Goal: Information Seeking & Learning: Learn about a topic

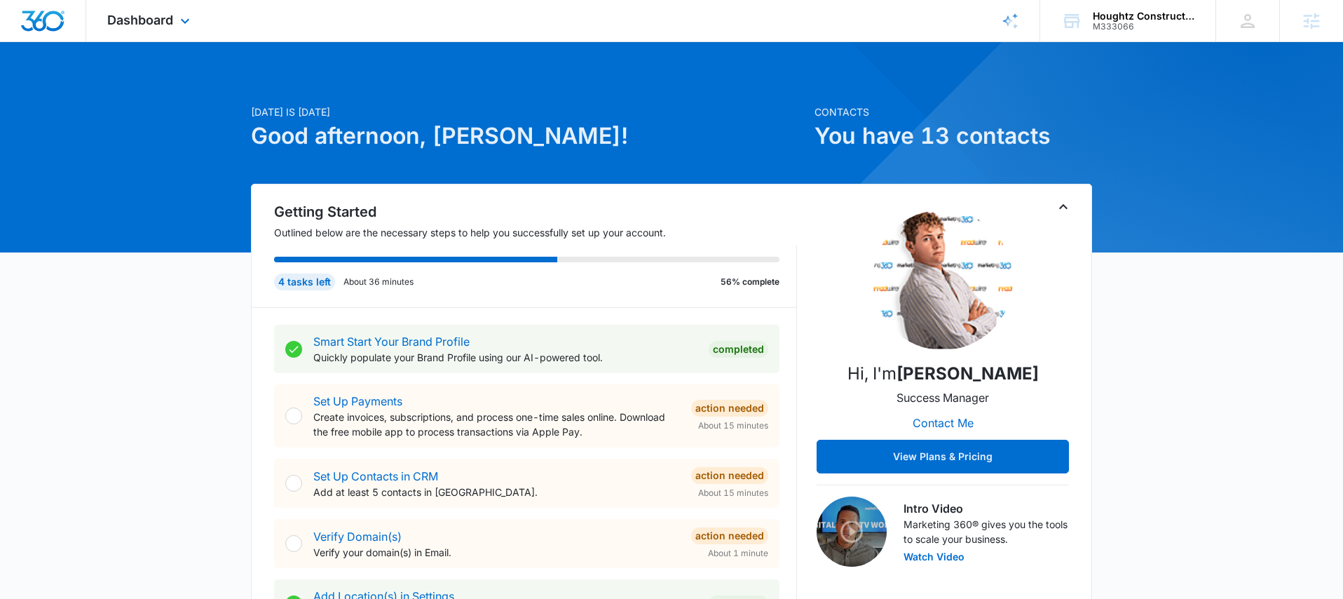
click at [154, 27] on div "Dashboard Apps Reputation Websites Forms CRM Email Social Shop Payments POS Con…" at bounding box center [150, 20] width 128 height 41
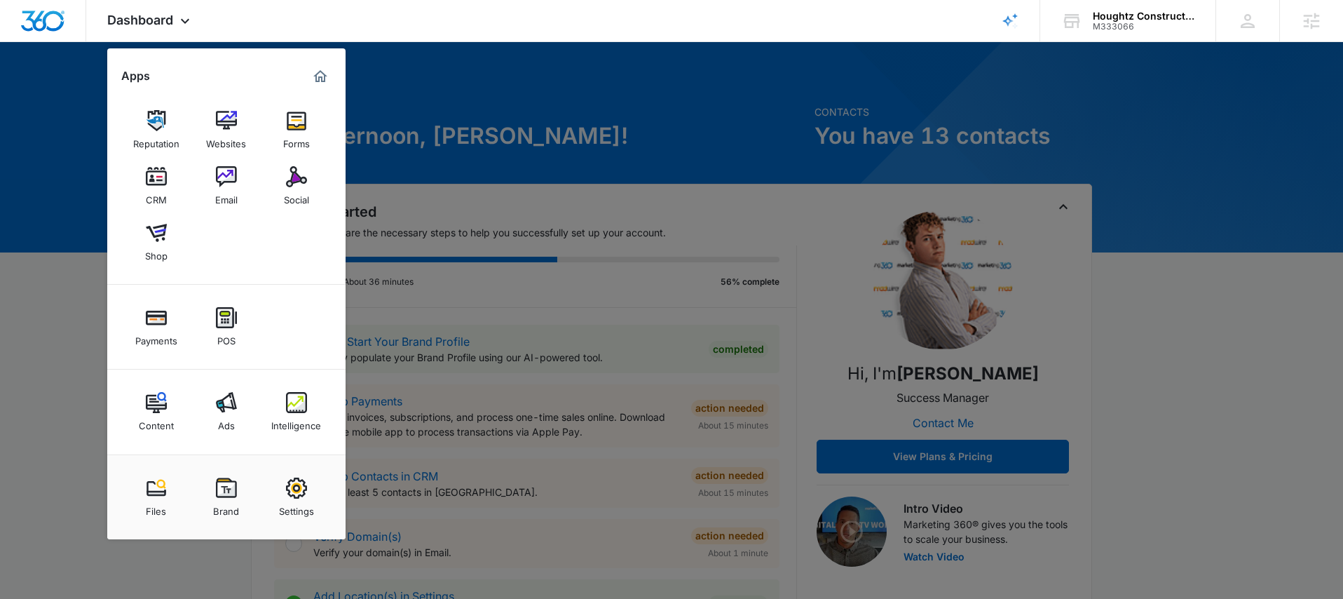
click at [587, 110] on div at bounding box center [671, 299] width 1343 height 599
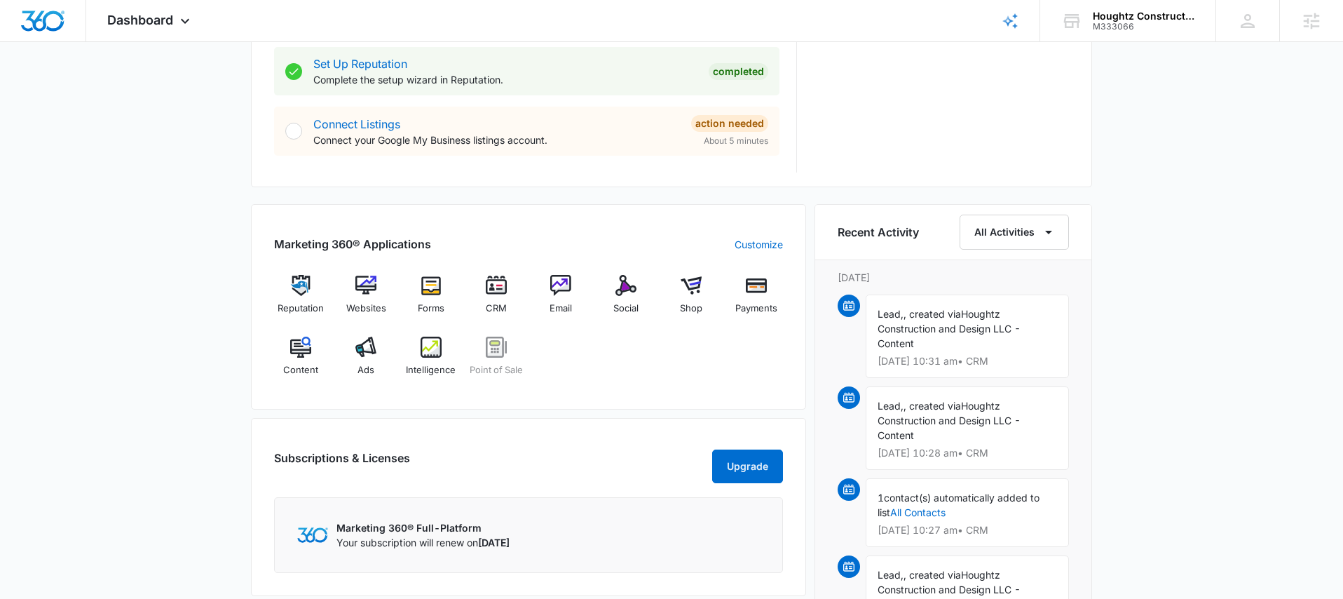
scroll to position [718, 0]
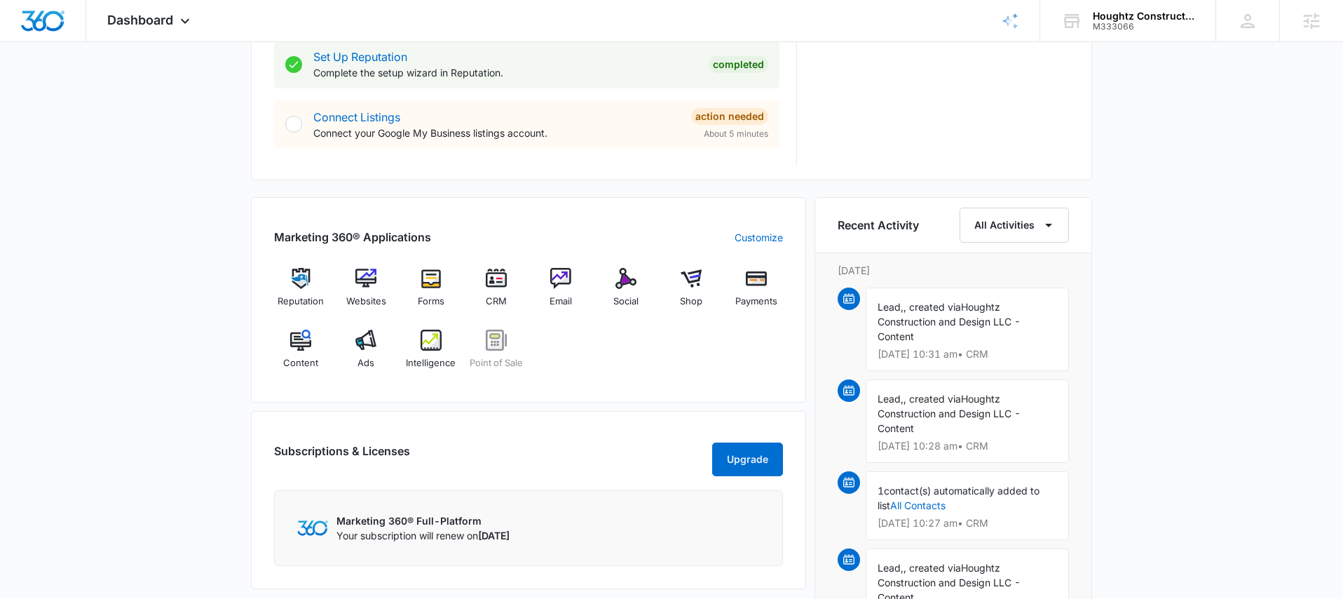
click at [597, 333] on div "Reputation Websites Forms CRM Email Social Shop Payments Content Ads Intelligen…" at bounding box center [528, 323] width 509 height 111
click at [386, 337] on div "Ads" at bounding box center [366, 355] width 54 height 50
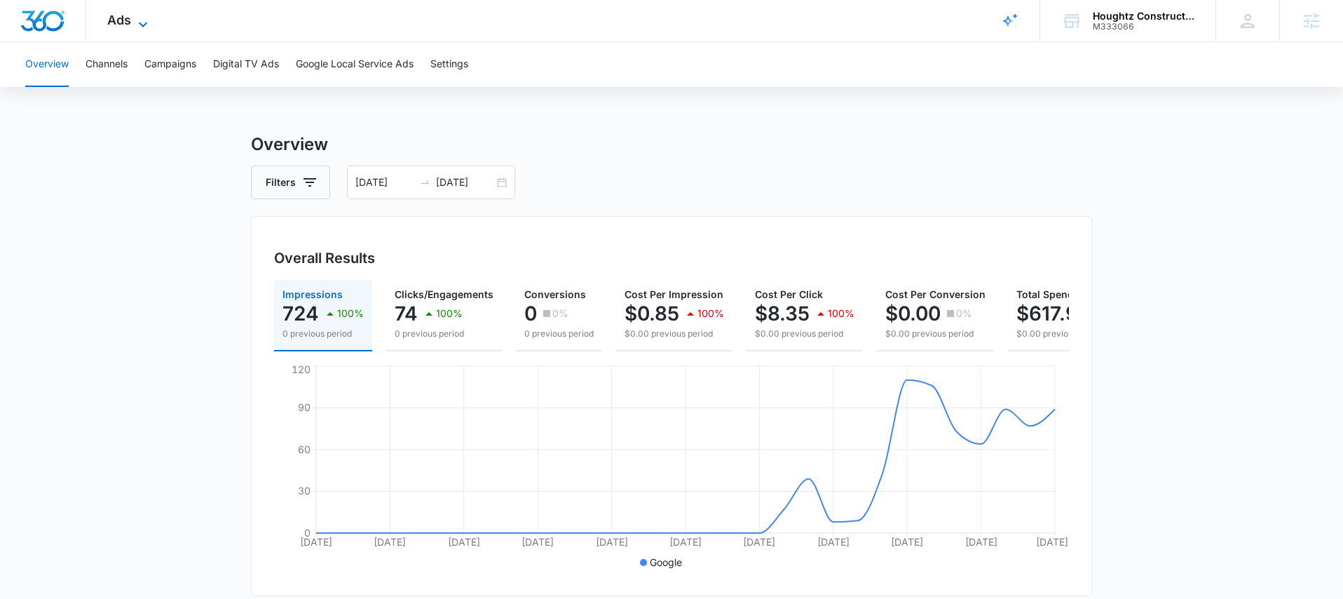
click at [137, 26] on icon at bounding box center [143, 24] width 17 height 17
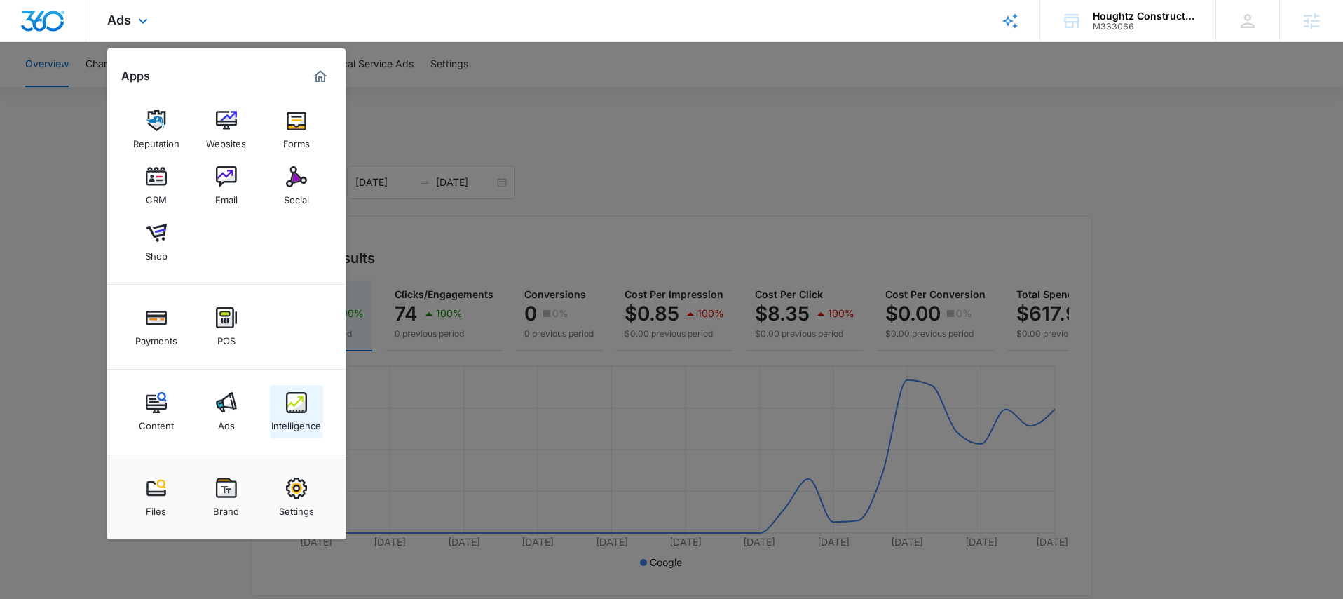
click at [311, 414] on div "Intelligence" at bounding box center [296, 422] width 50 height 18
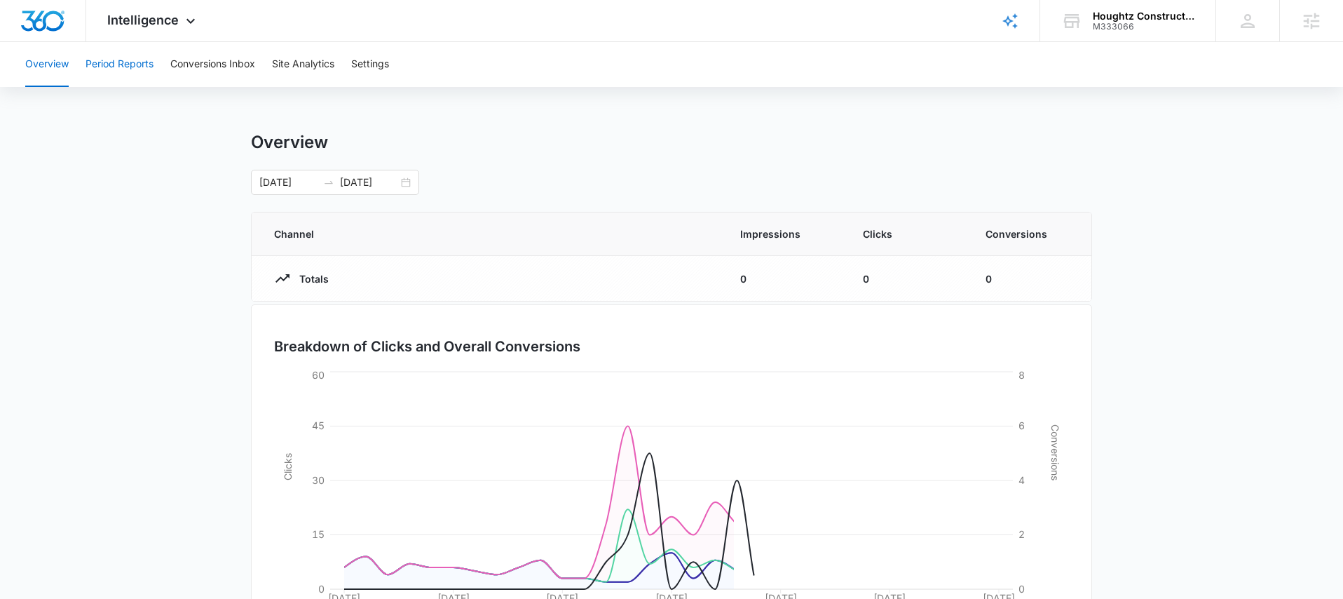
click at [140, 65] on button "Period Reports" at bounding box center [120, 64] width 68 height 45
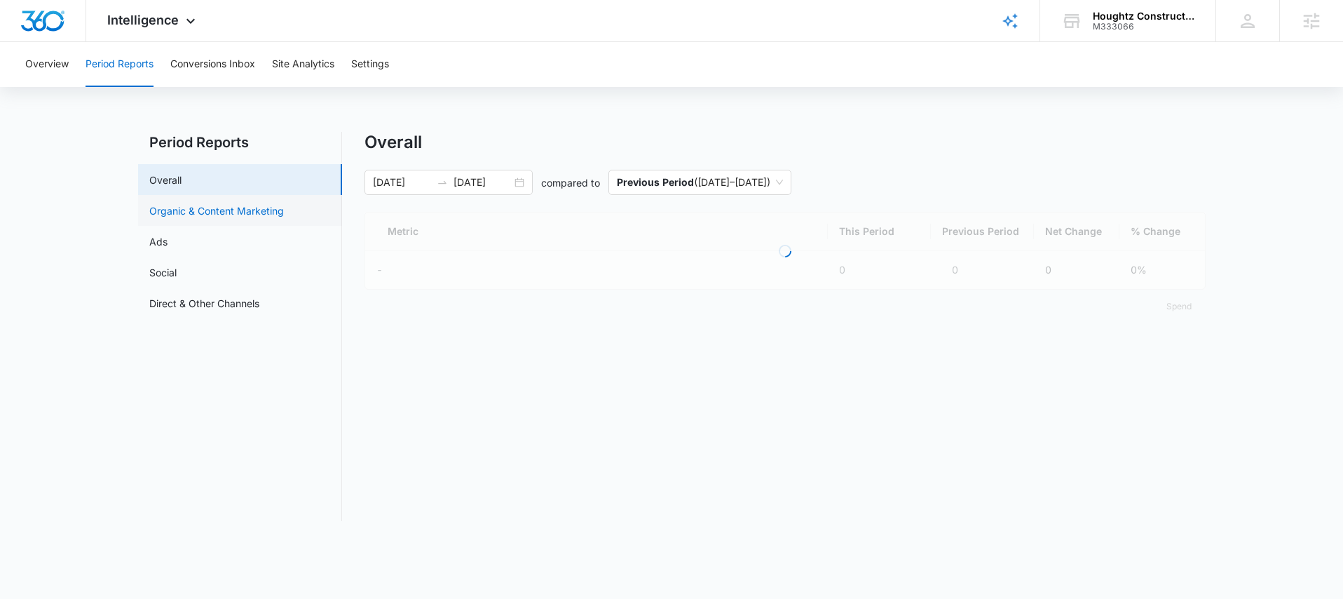
click at [219, 208] on link "Organic & Content Marketing" at bounding box center [216, 210] width 135 height 15
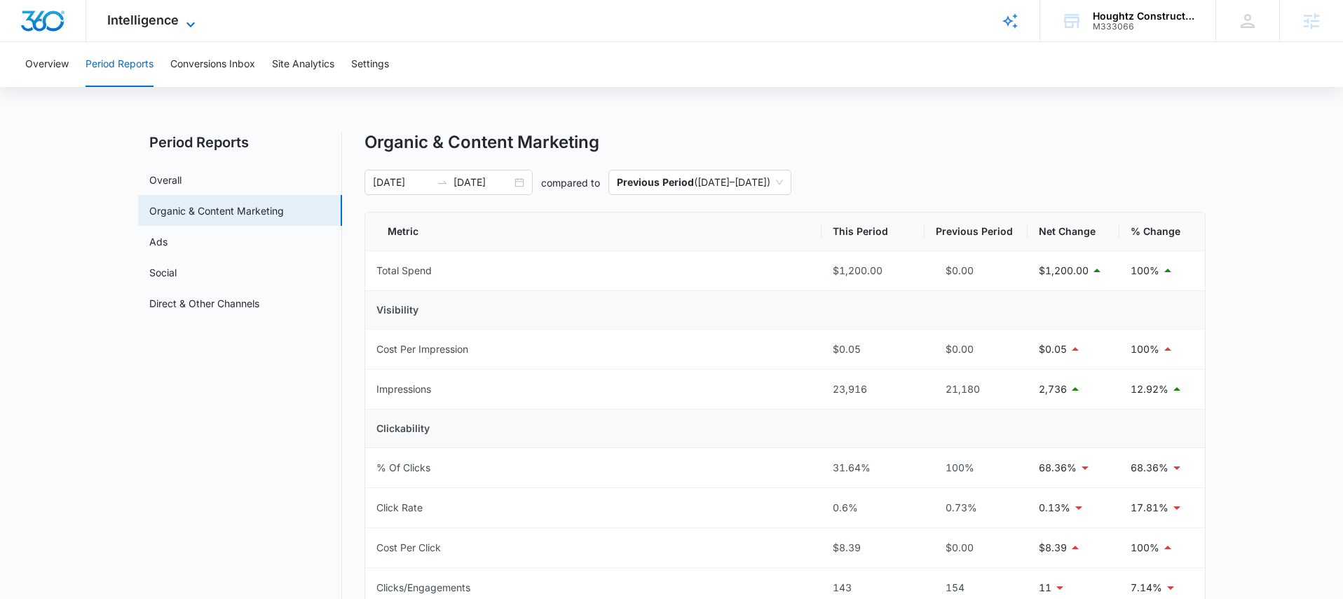
click at [119, 16] on span "Intelligence" at bounding box center [143, 20] width 72 height 15
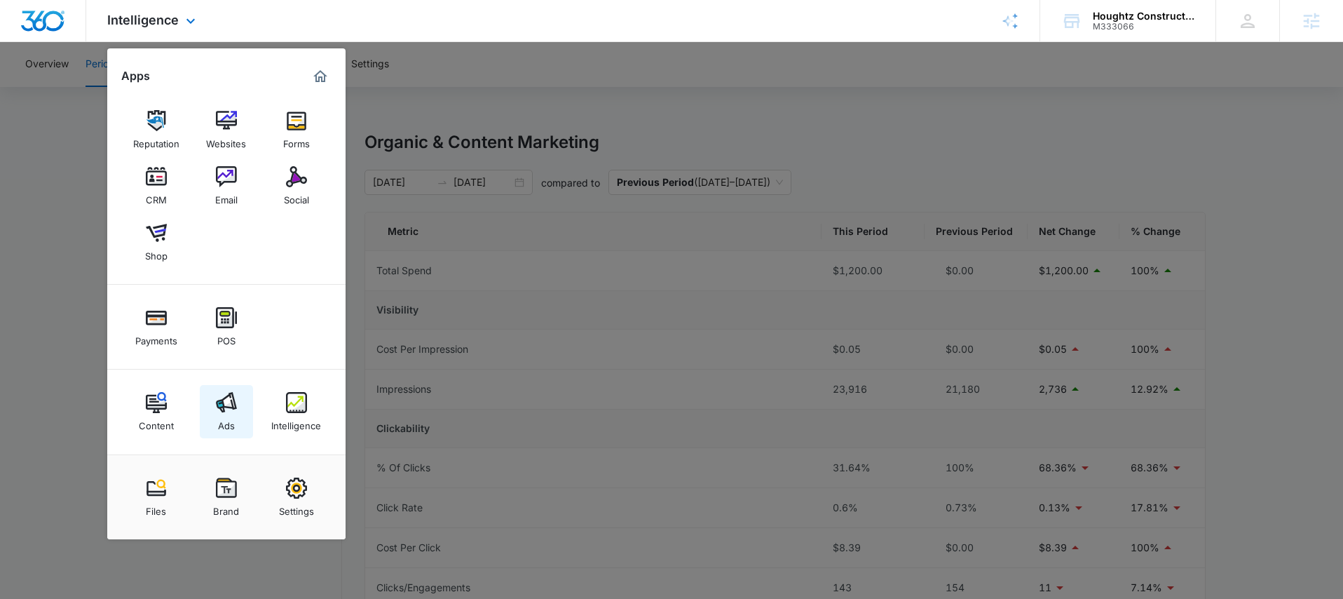
click at [229, 402] on img at bounding box center [226, 402] width 21 height 21
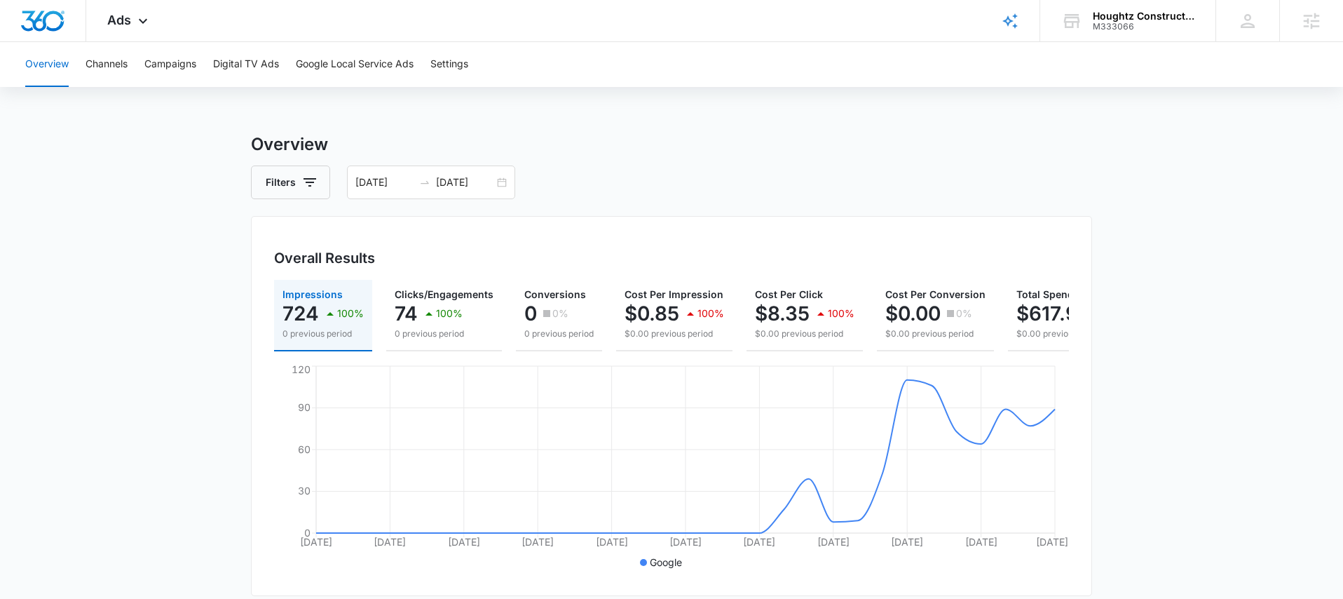
click at [124, 15] on span "Ads" at bounding box center [119, 20] width 24 height 15
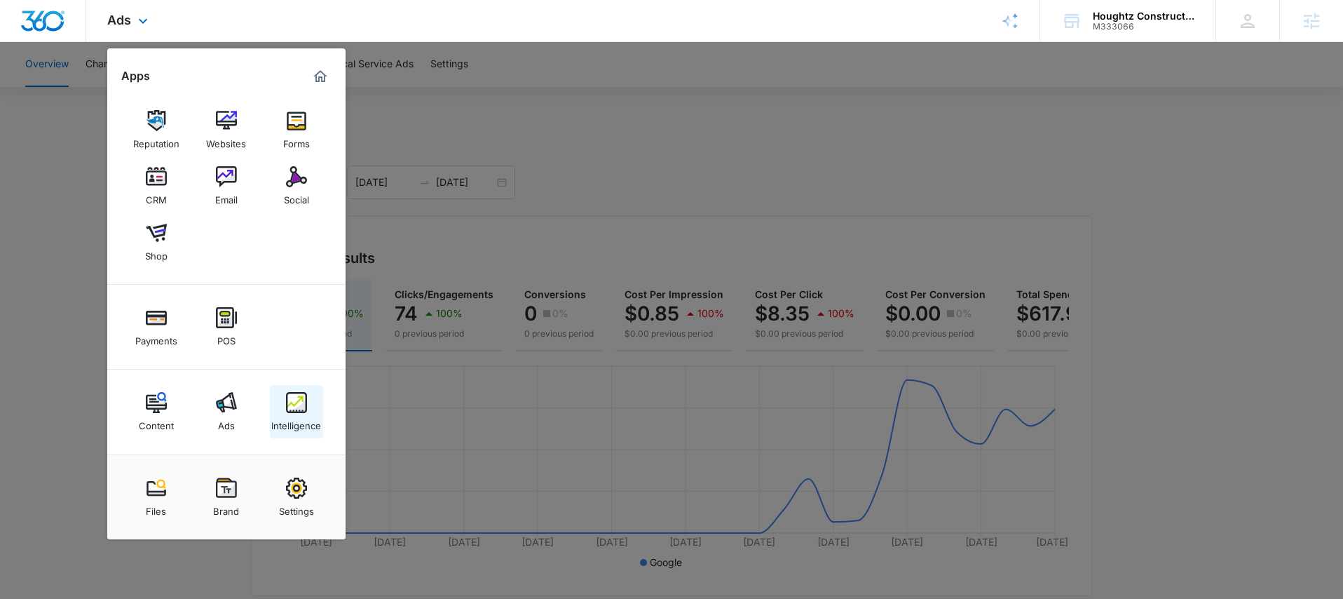
click at [289, 408] on img at bounding box center [296, 402] width 21 height 21
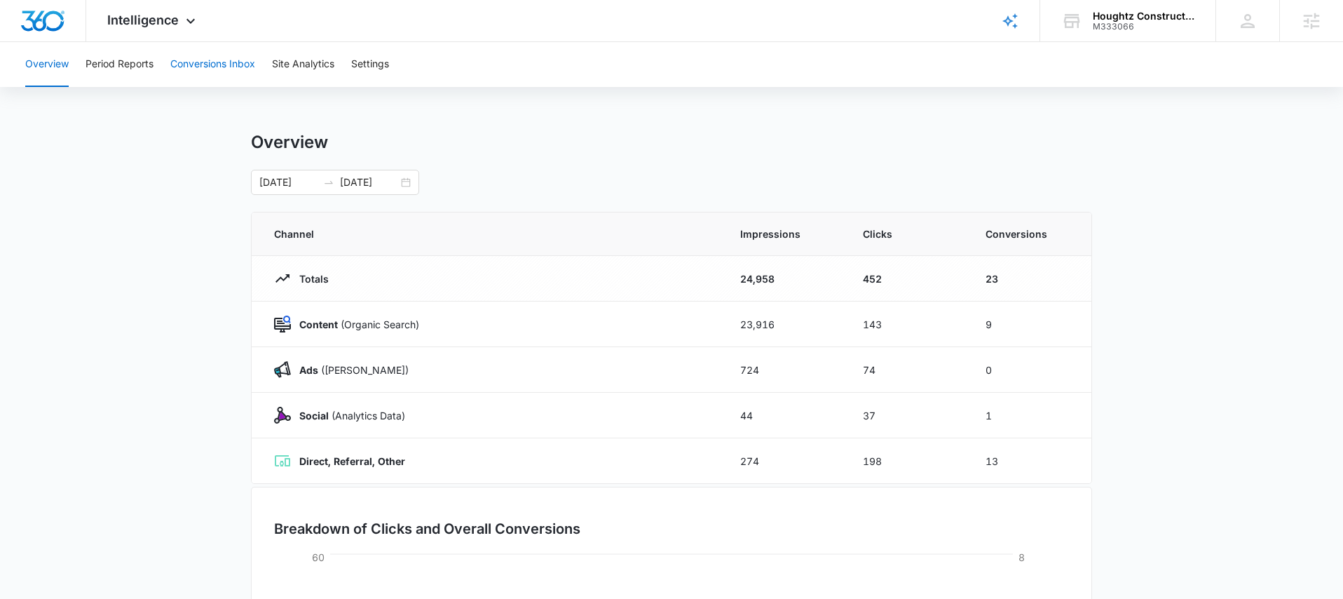
click at [192, 75] on button "Conversions Inbox" at bounding box center [212, 64] width 85 height 45
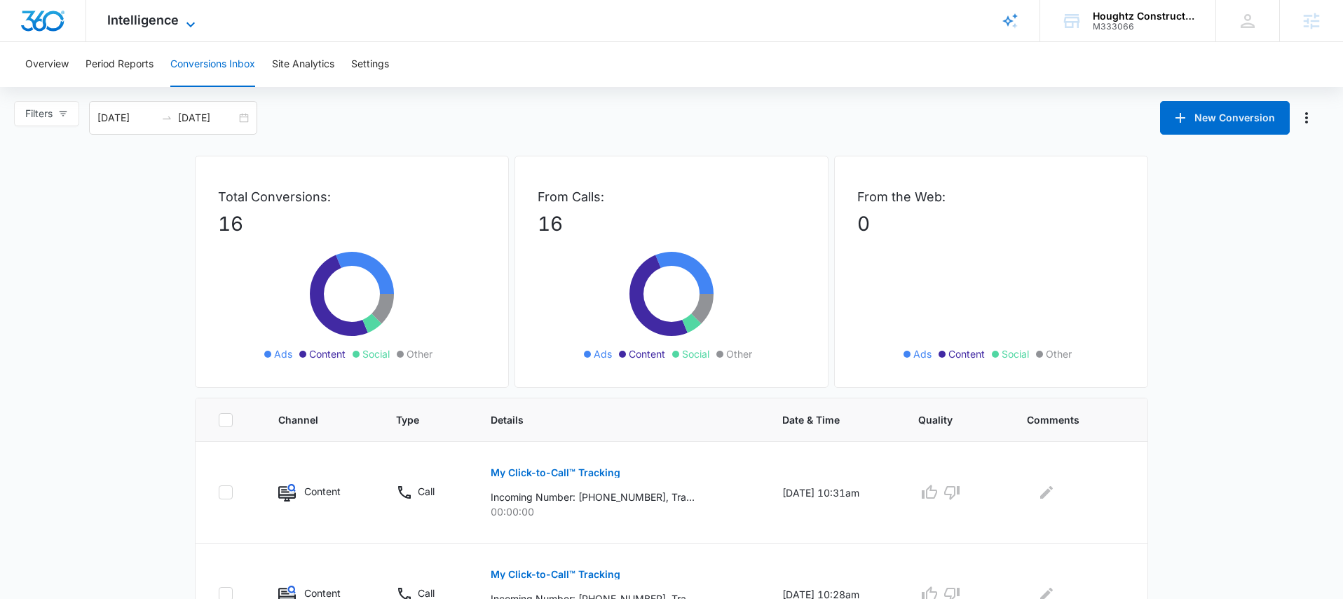
click at [196, 16] on icon at bounding box center [190, 24] width 17 height 17
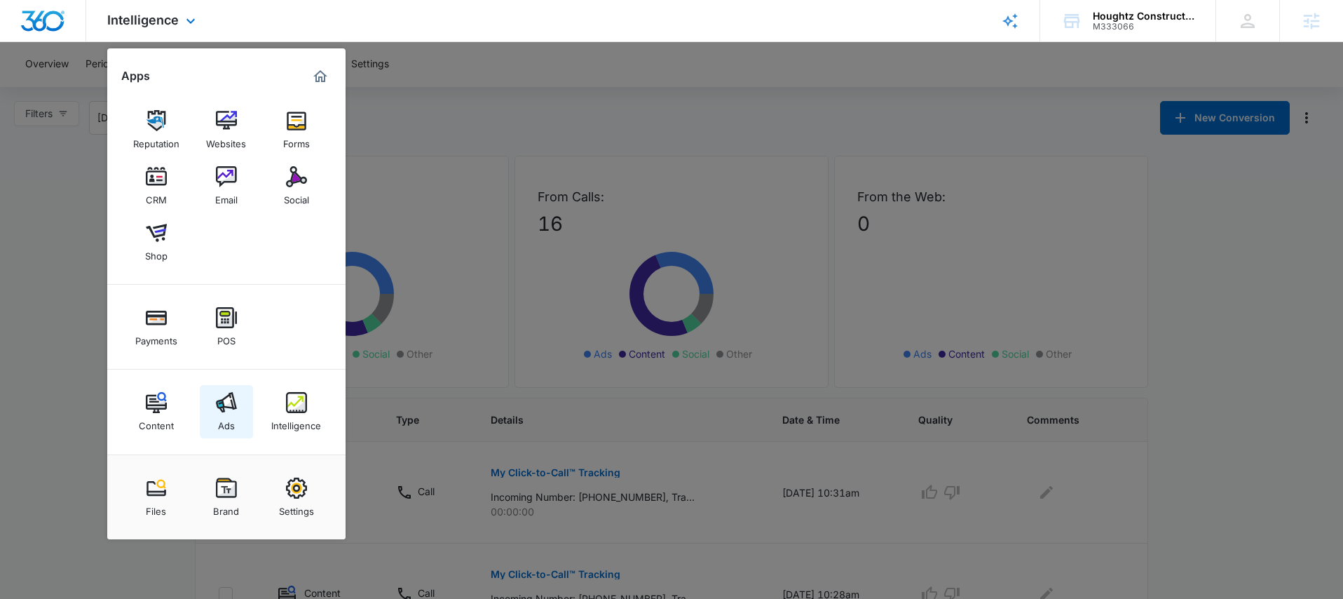
click at [238, 412] on link "Ads" at bounding box center [226, 411] width 53 height 53
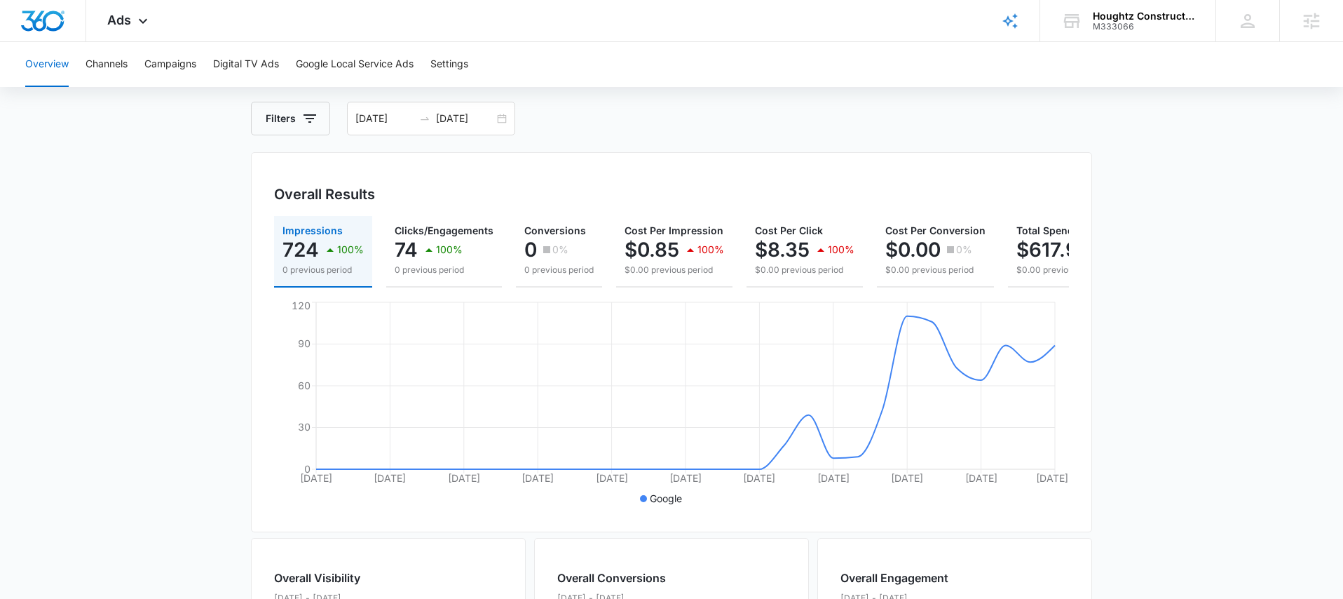
scroll to position [61, 0]
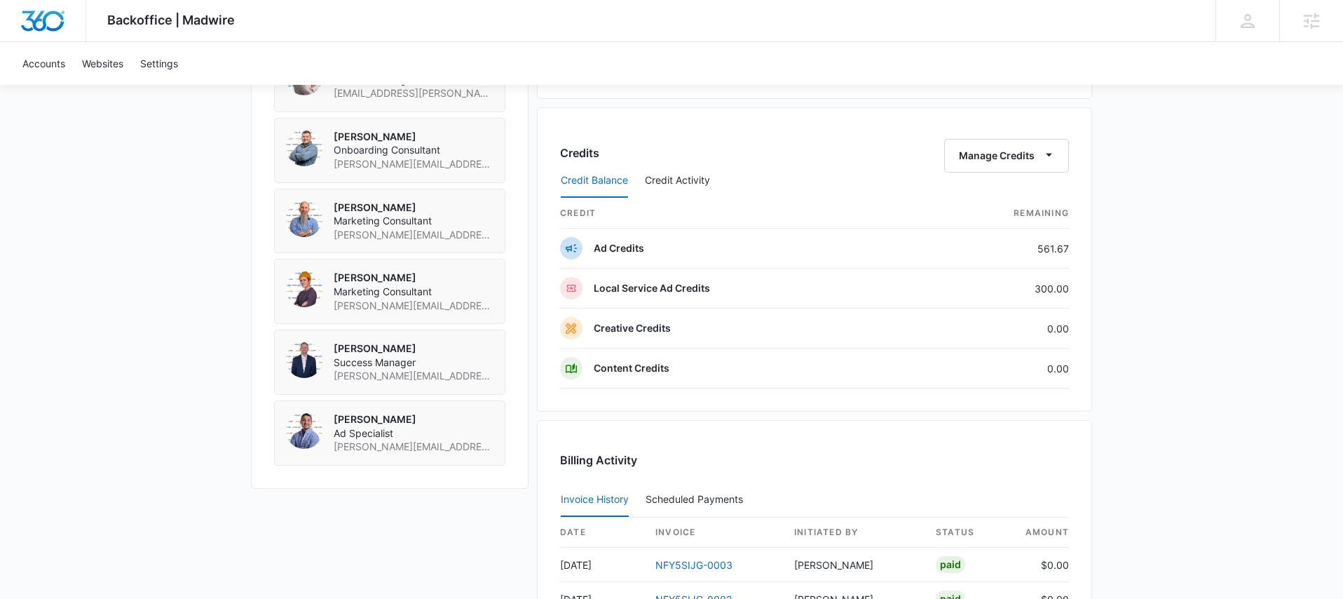
scroll to position [1007, 0]
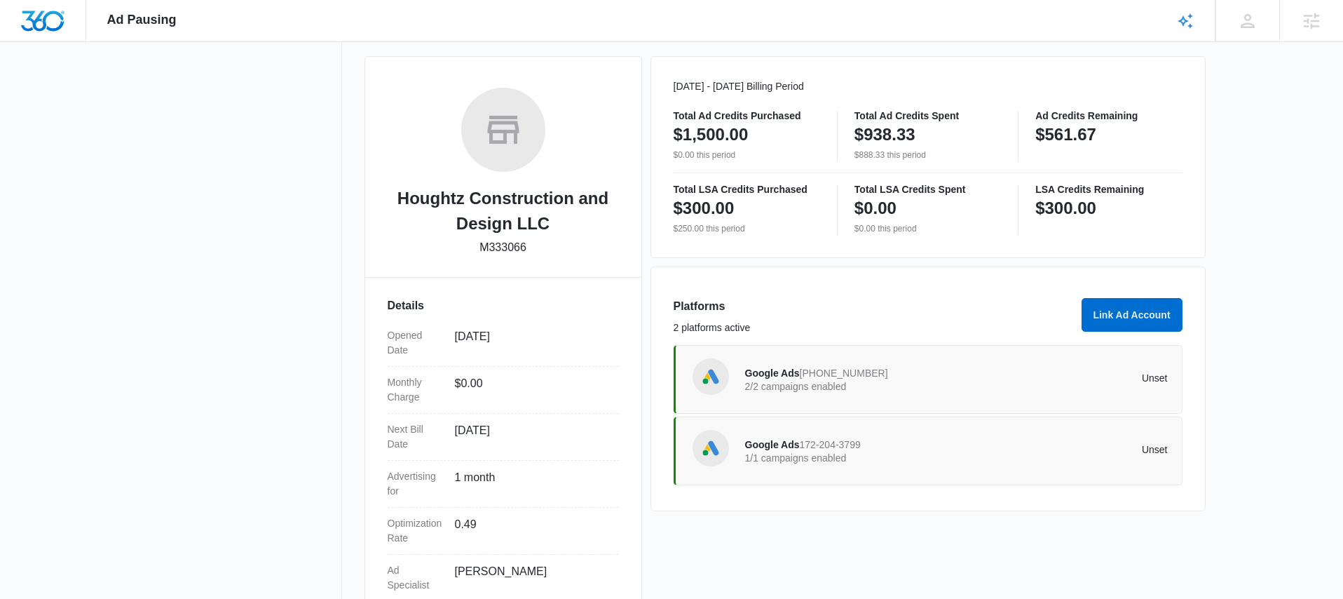
scroll to position [179, 0]
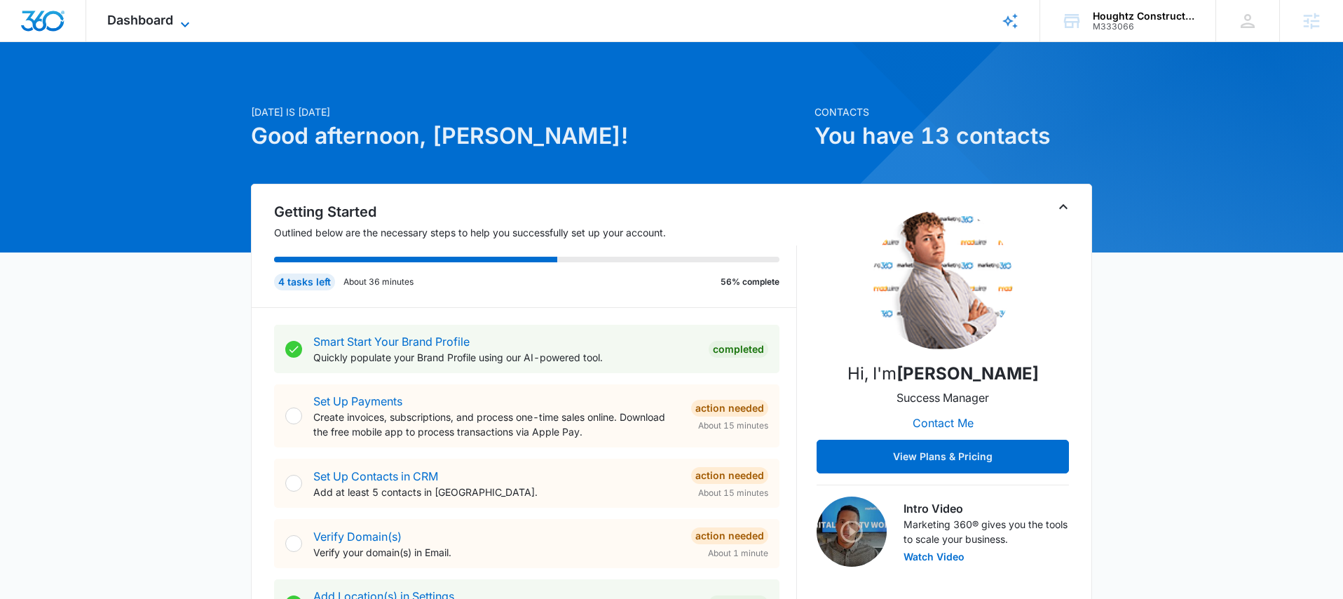
click at [131, 20] on span "Dashboard" at bounding box center [140, 20] width 66 height 15
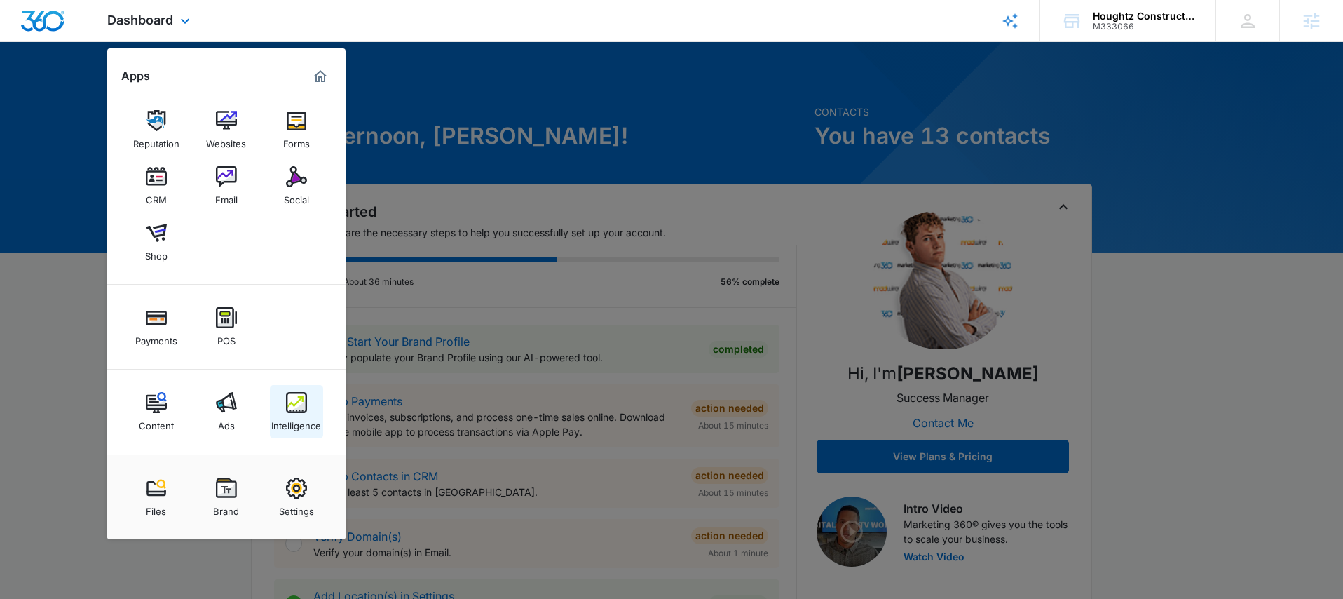
click at [303, 402] on img at bounding box center [296, 402] width 21 height 21
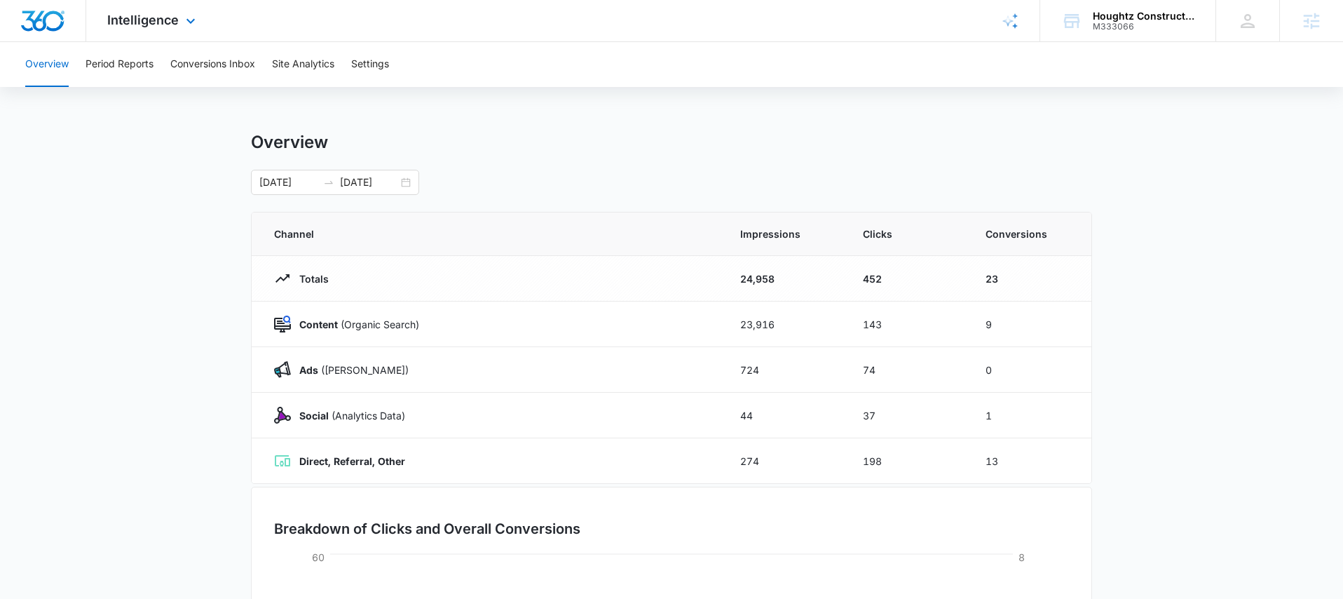
click at [178, 13] on div "Intelligence Apps Reputation Websites Forms CRM Email Social Shop Payments POS …" at bounding box center [153, 20] width 134 height 41
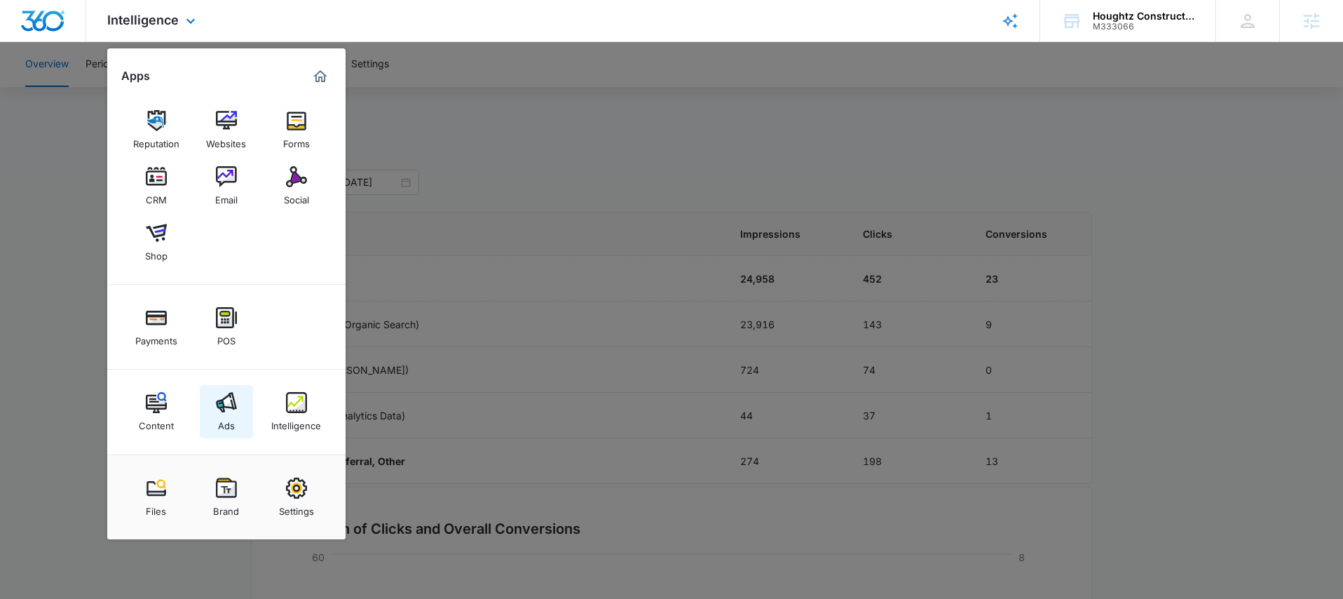
click at [236, 404] on link "Ads" at bounding box center [226, 411] width 53 height 53
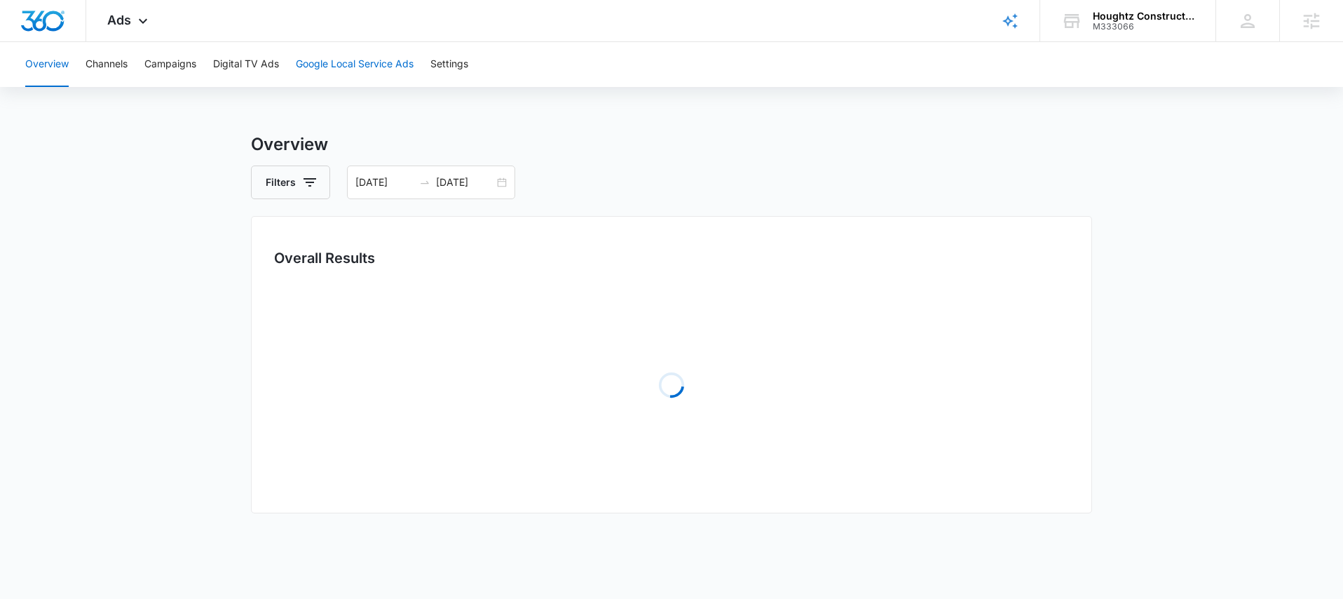
click at [336, 83] on button "Google Local Service Ads" at bounding box center [355, 64] width 118 height 45
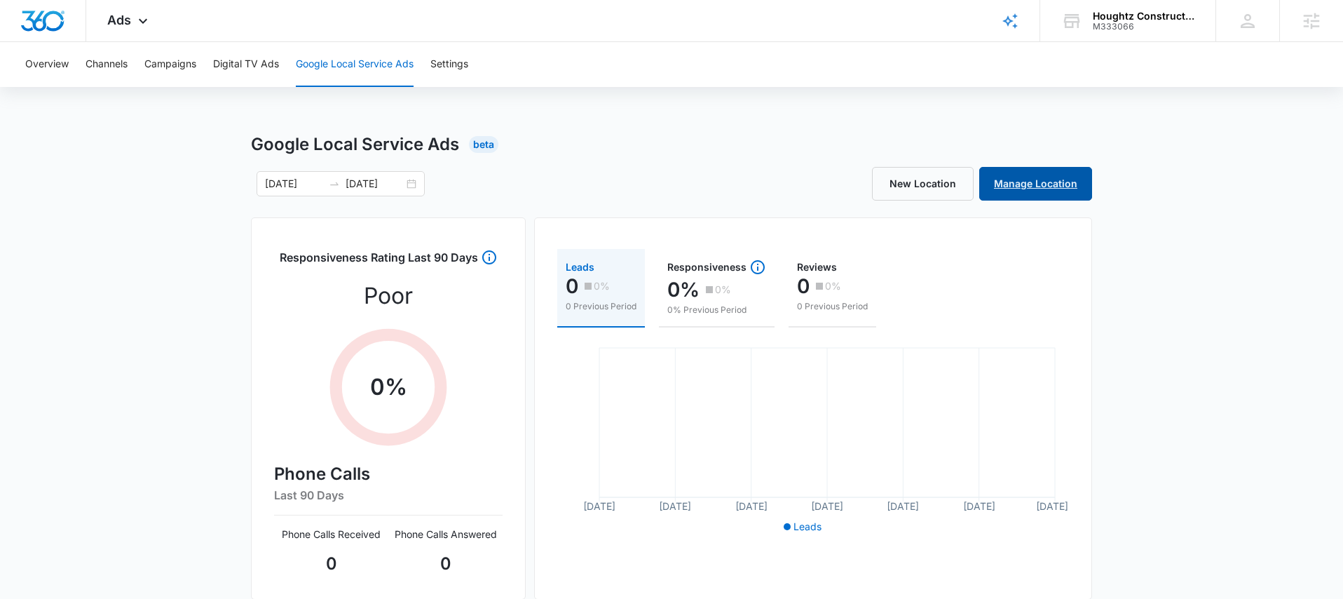
click at [1050, 177] on link "Manage Location" at bounding box center [1036, 184] width 113 height 34
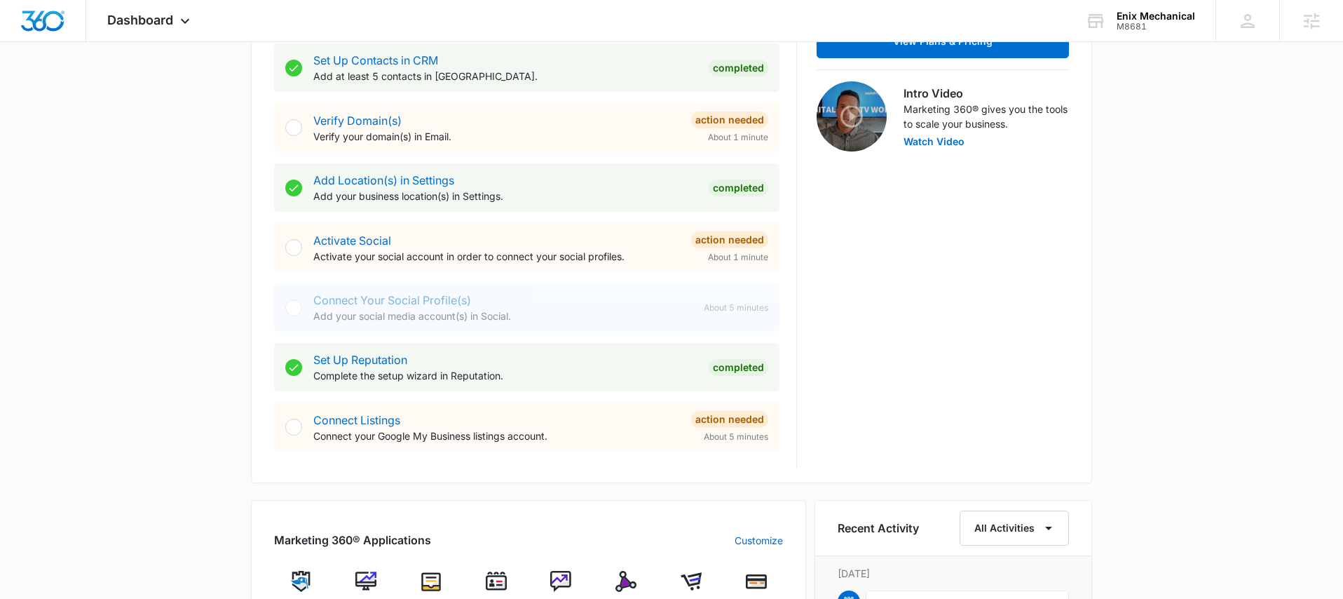
scroll to position [851, 0]
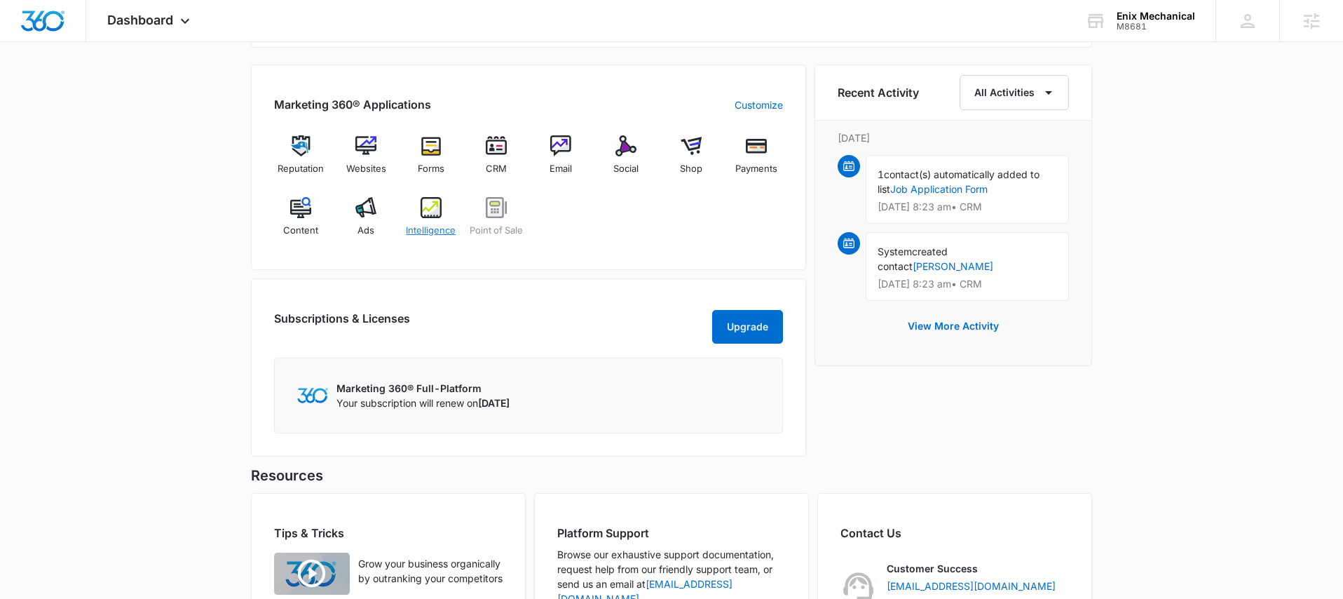
click at [457, 199] on div "Intelligence" at bounding box center [432, 222] width 54 height 50
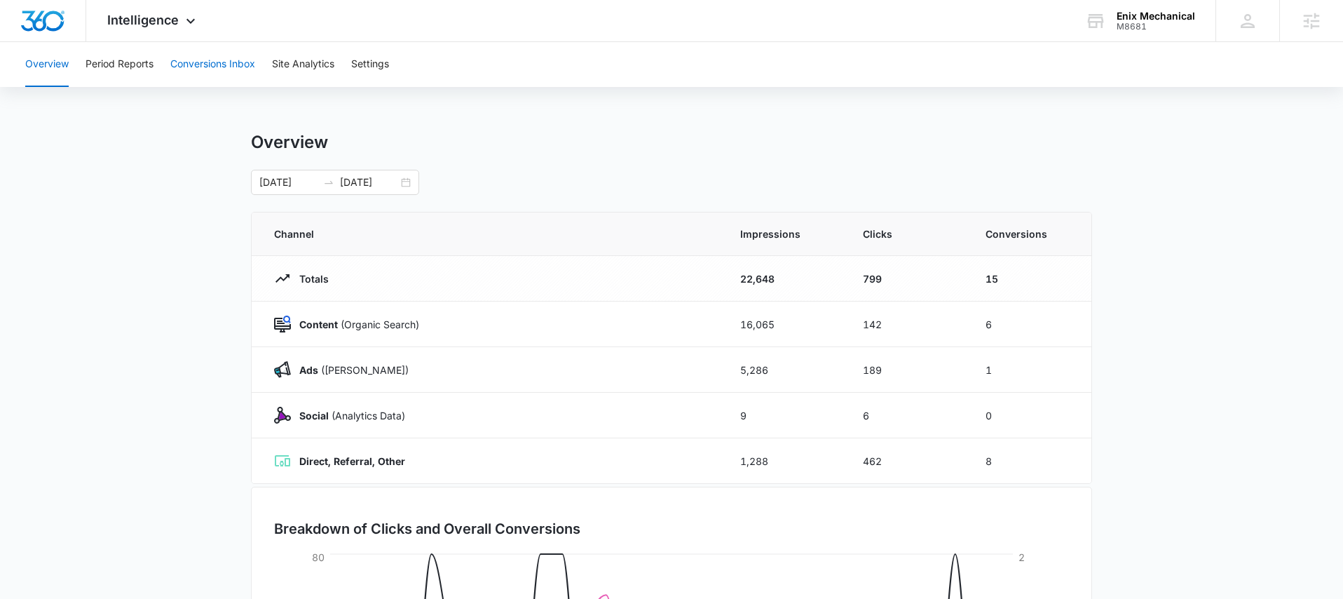
click at [193, 70] on button "Conversions Inbox" at bounding box center [212, 64] width 85 height 45
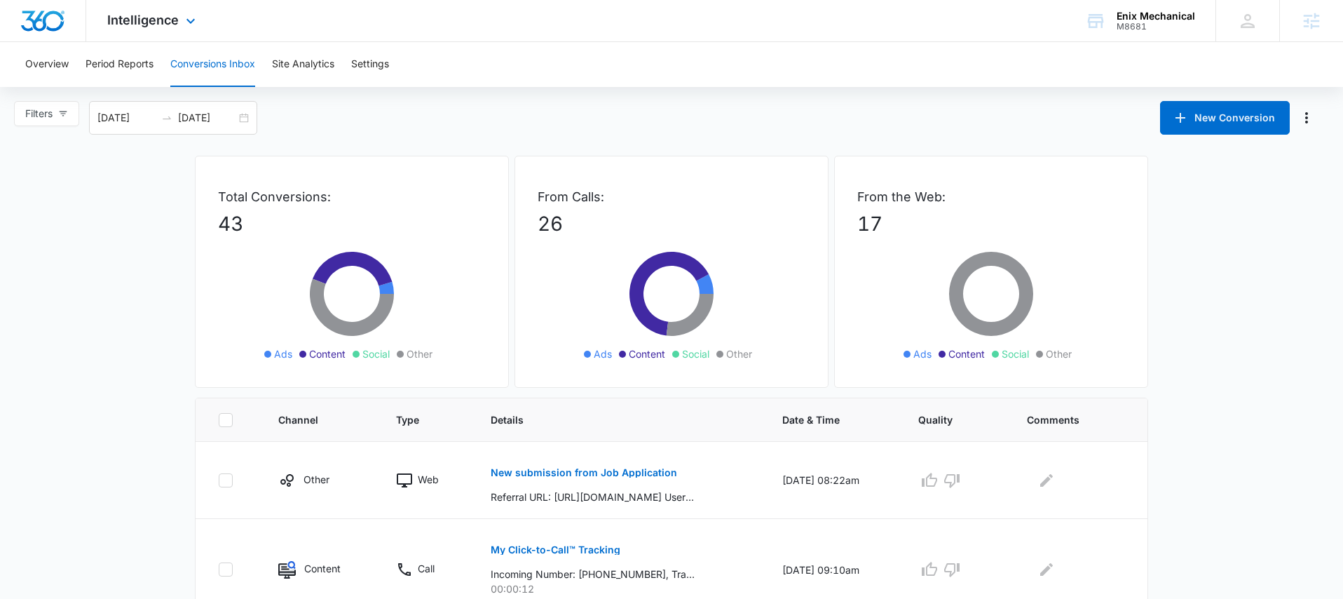
click at [168, 29] on div "Intelligence Apps Reputation Websites Forms CRM Email Social Shop Payments POS …" at bounding box center [153, 20] width 134 height 41
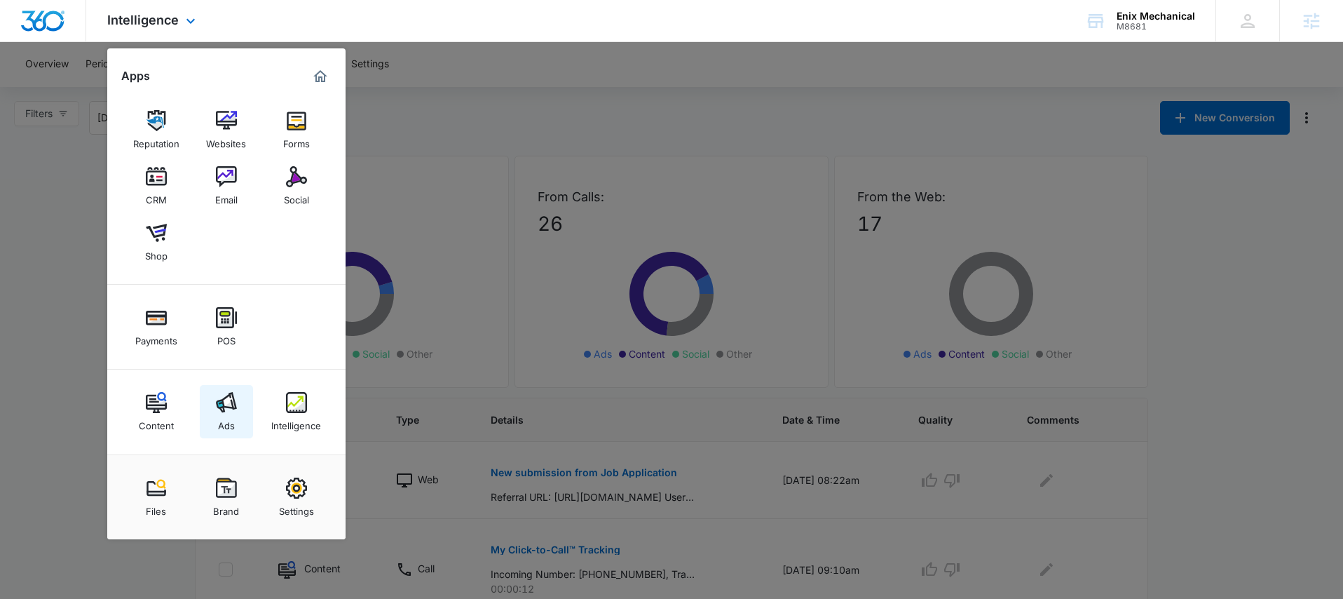
click at [220, 414] on div "Ads" at bounding box center [226, 422] width 17 height 18
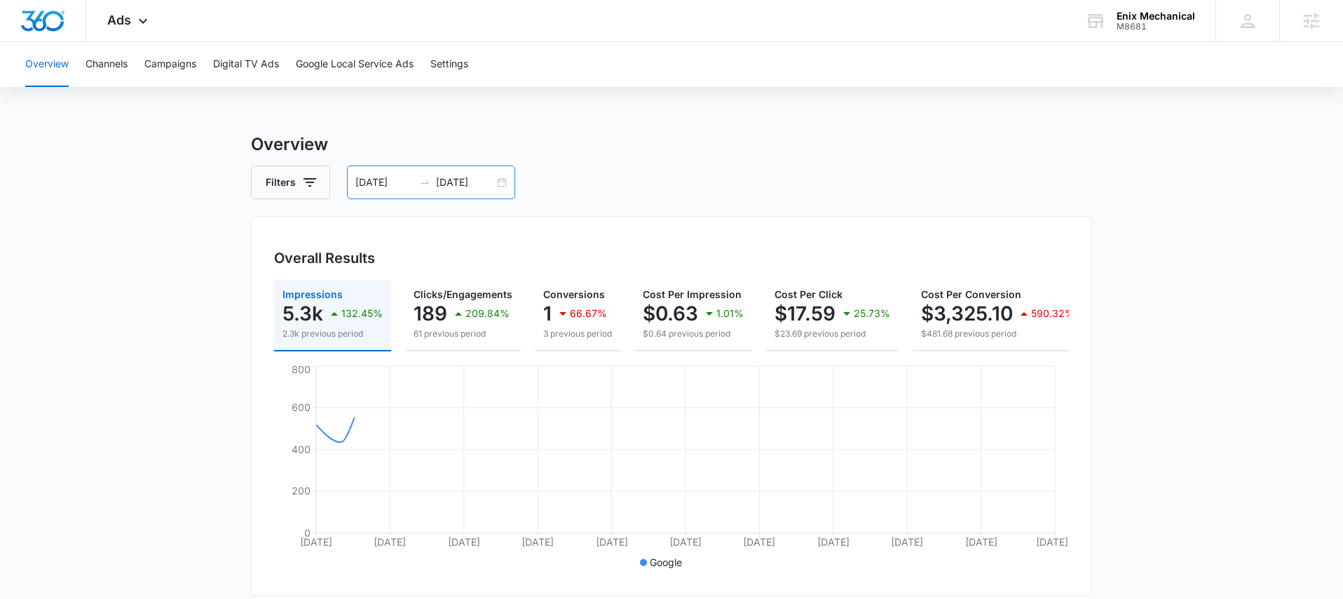
click at [499, 187] on div "[DATE] [DATE]" at bounding box center [431, 182] width 168 height 34
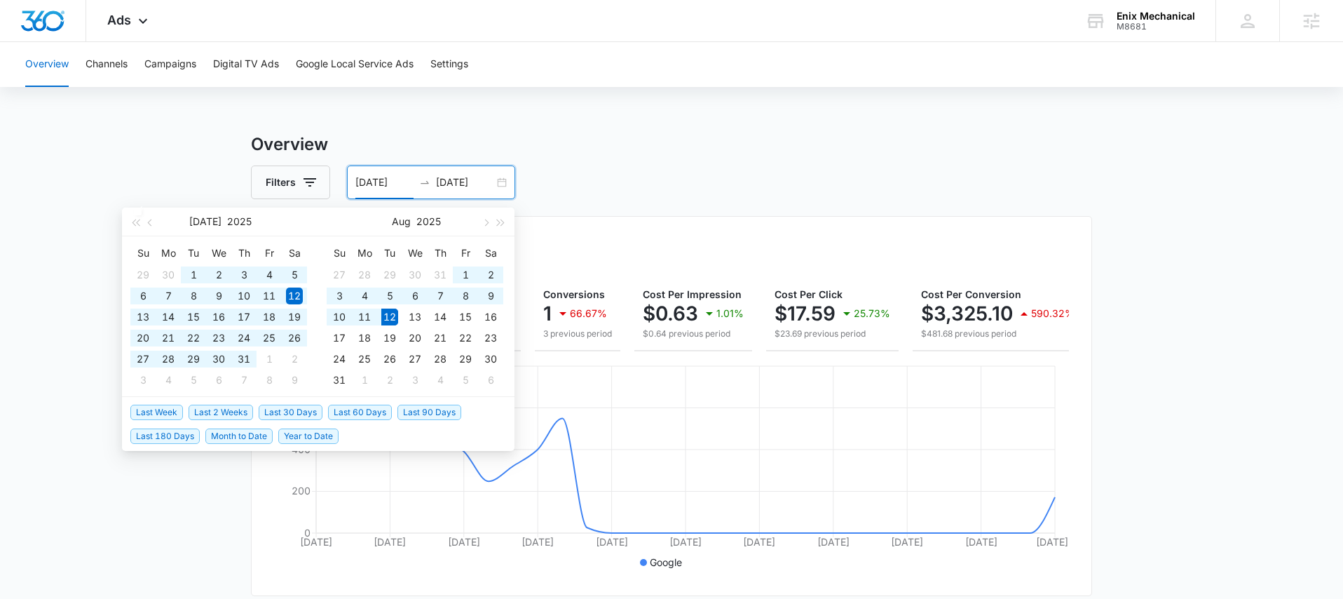
click at [359, 414] on span "Last 60 Days" at bounding box center [360, 412] width 64 height 15
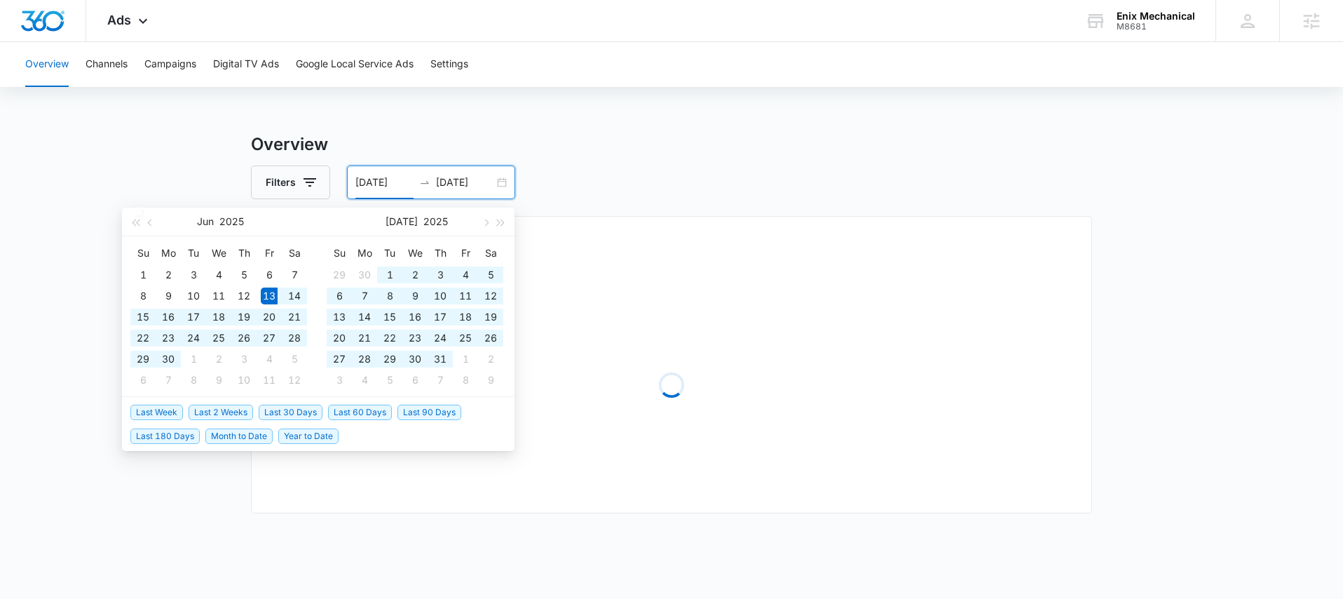
type input "[DATE]"
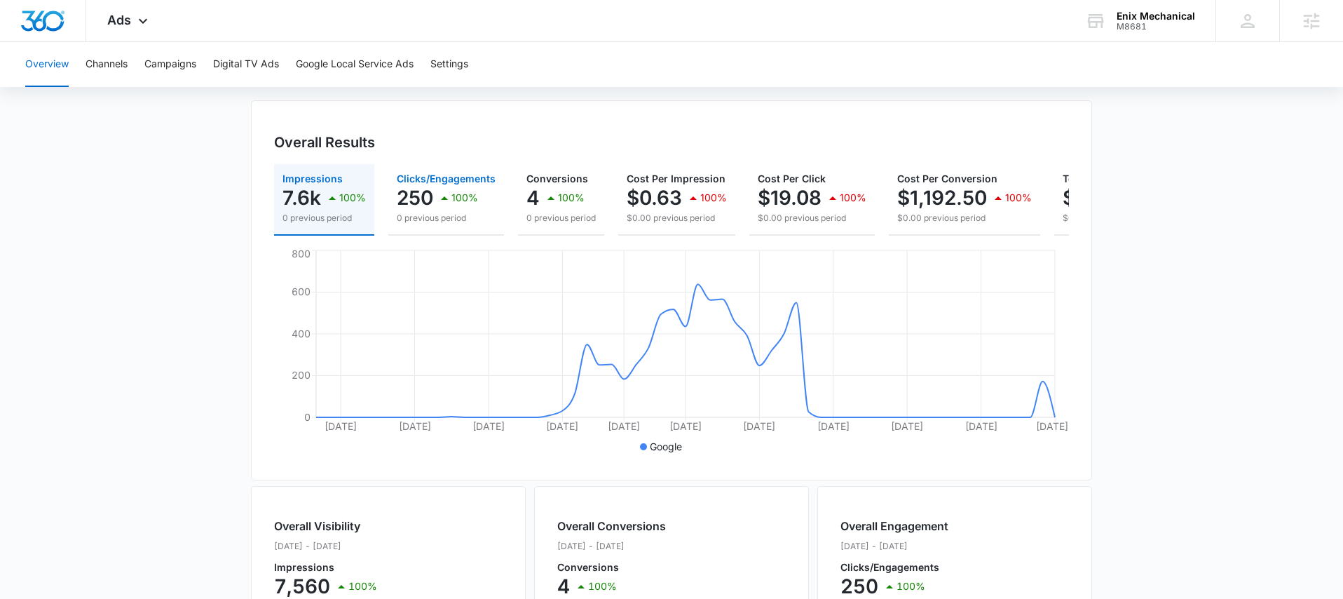
scroll to position [114, 0]
click at [409, 190] on p "250" at bounding box center [415, 200] width 36 height 22
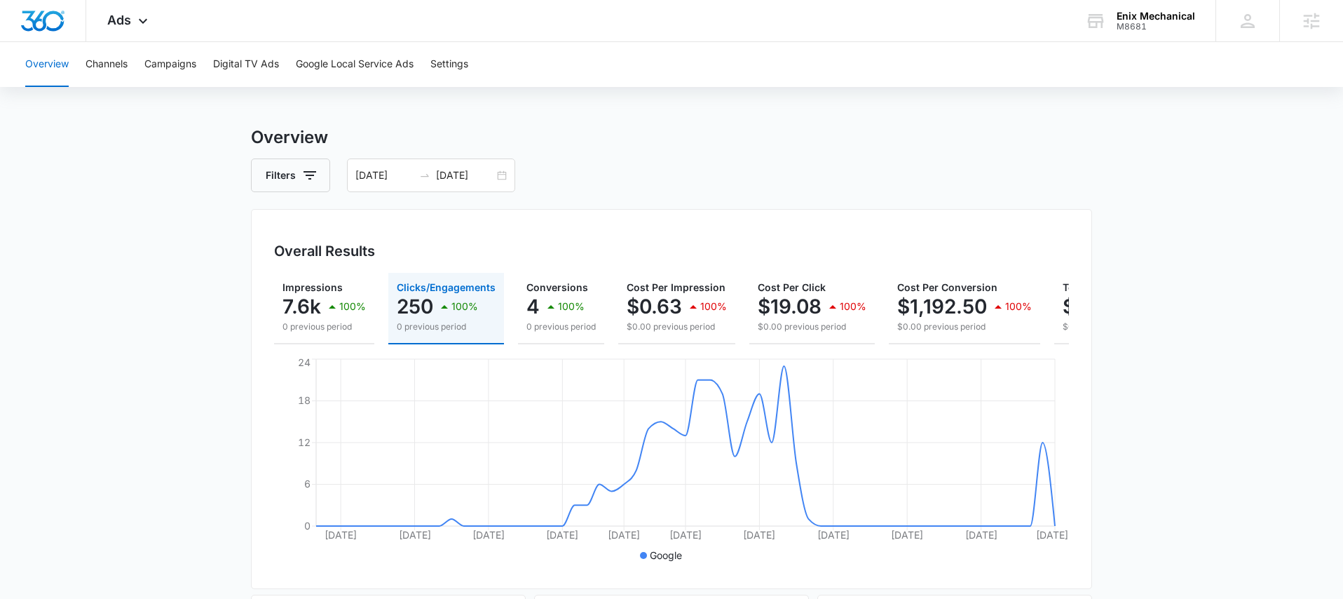
scroll to position [0, 0]
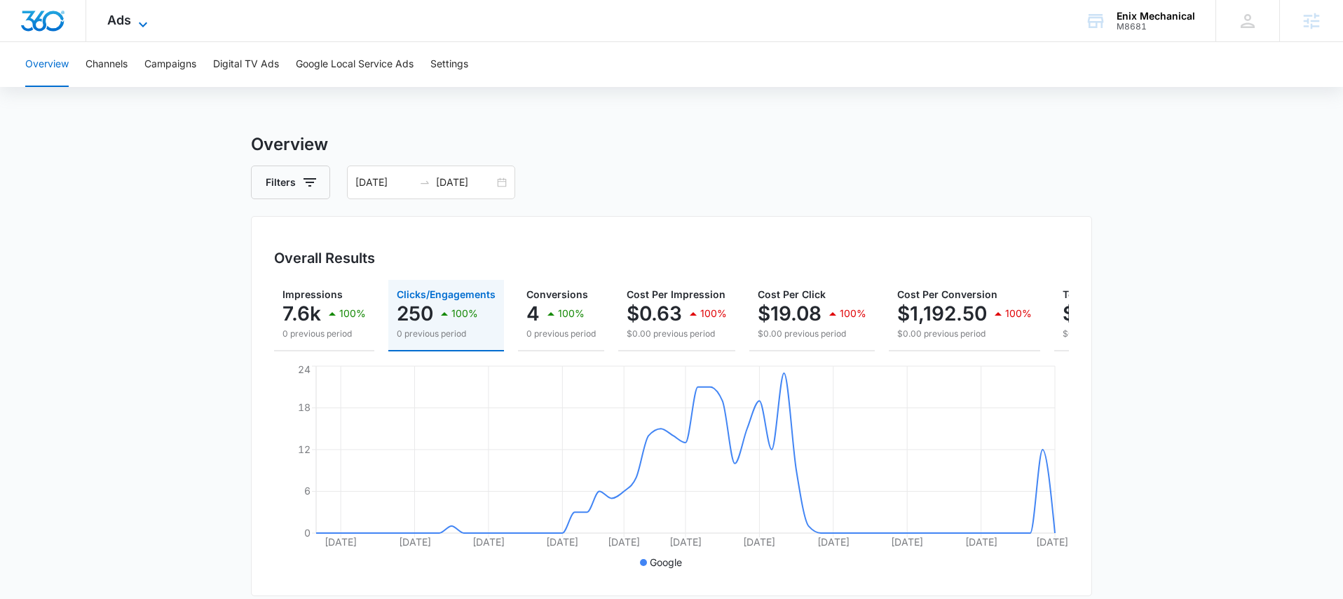
click at [147, 16] on icon at bounding box center [143, 24] width 17 height 17
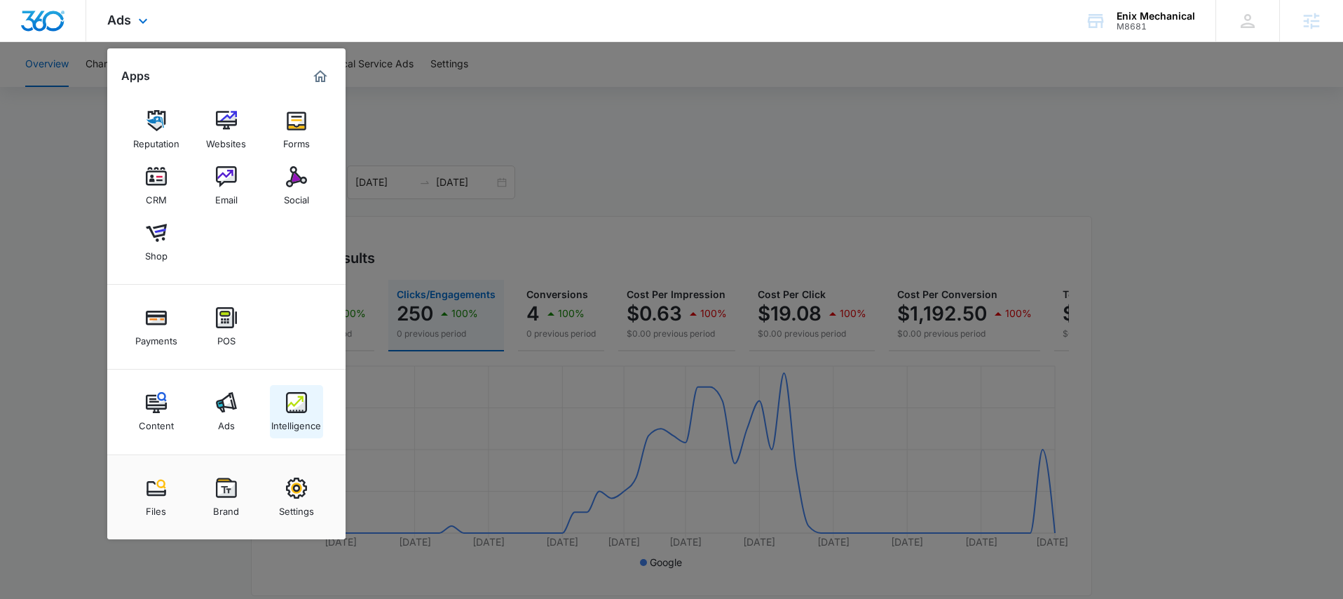
click at [290, 417] on div "Intelligence" at bounding box center [296, 422] width 50 height 18
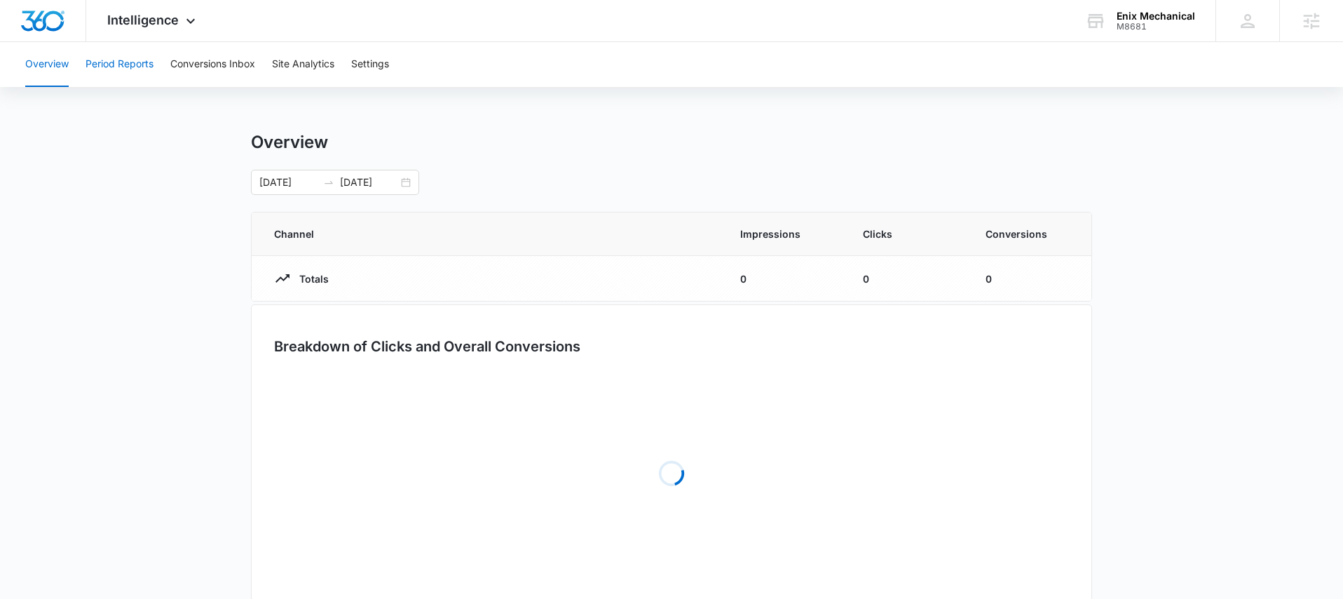
click at [149, 67] on button "Period Reports" at bounding box center [120, 64] width 68 height 45
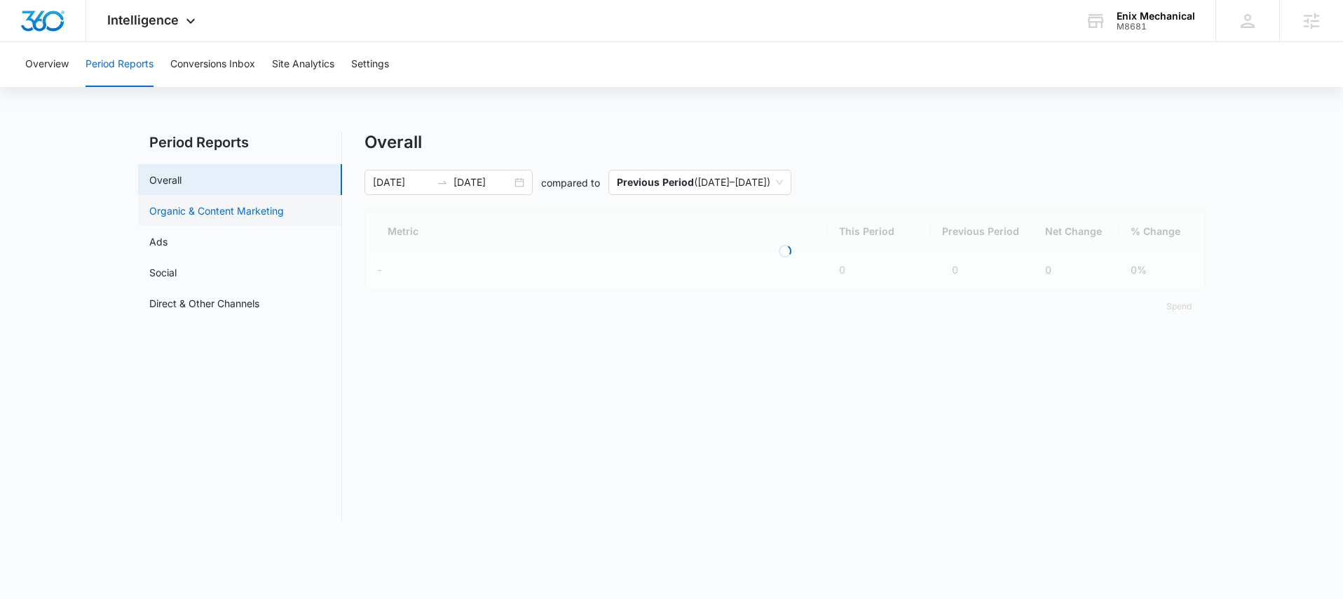
click at [215, 208] on link "Organic & Content Marketing" at bounding box center [216, 210] width 135 height 15
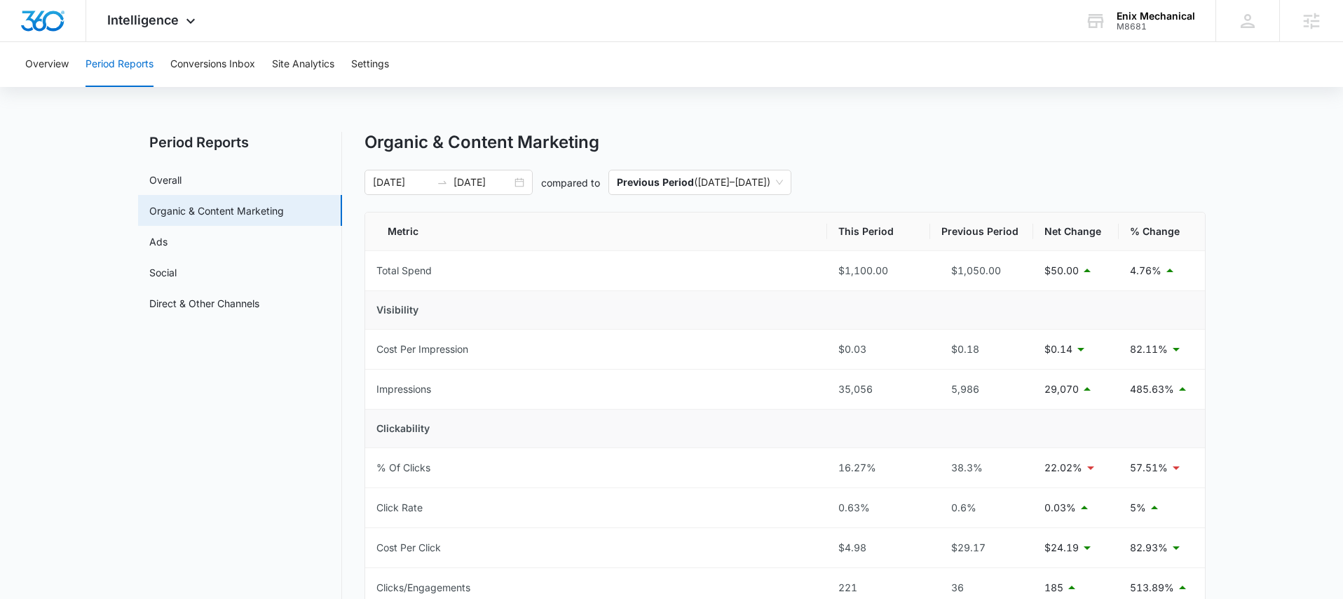
drag, startPoint x: 526, startPoint y: 184, endPoint x: 521, endPoint y: 196, distance: 12.2
click at [525, 184] on div "[DATE] [DATE]" at bounding box center [449, 182] width 168 height 25
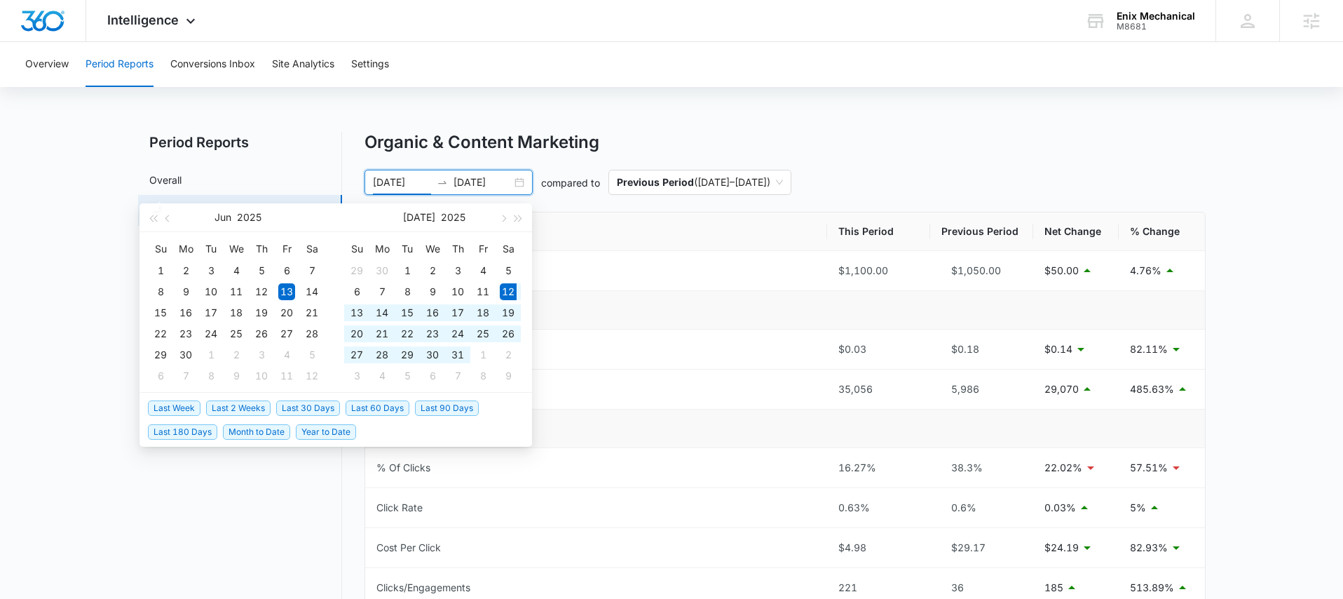
click at [309, 405] on span "Last 30 Days" at bounding box center [308, 407] width 64 height 15
type input "[DATE]"
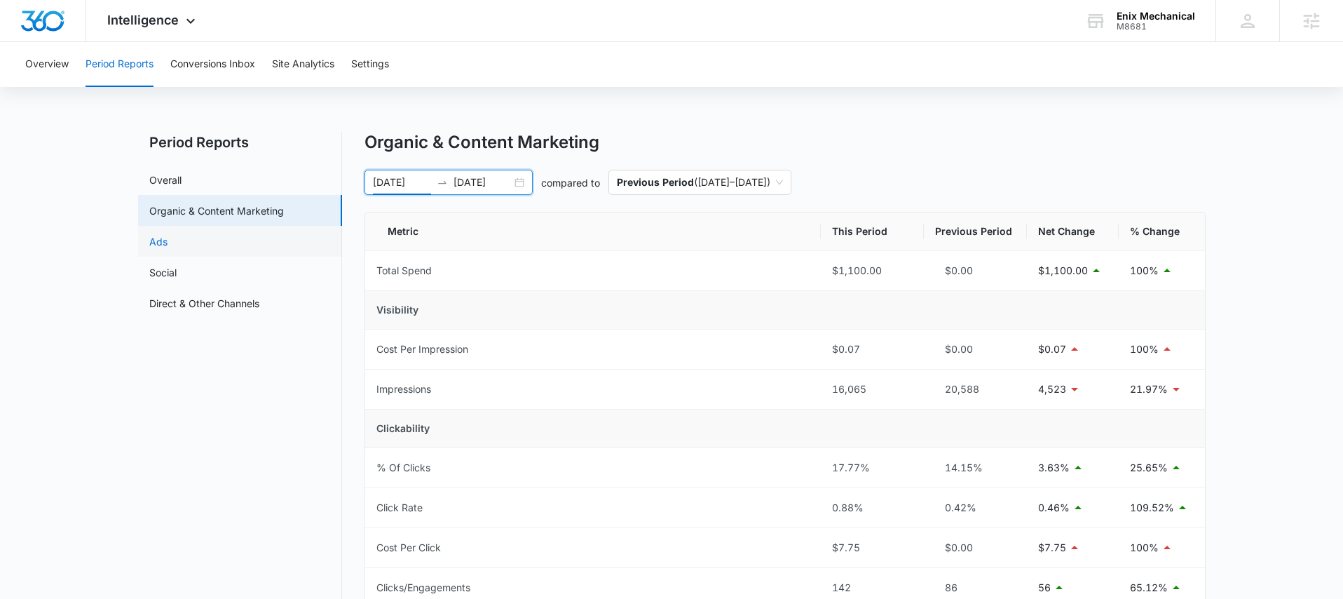
click at [168, 248] on link "Ads" at bounding box center [158, 241] width 18 height 15
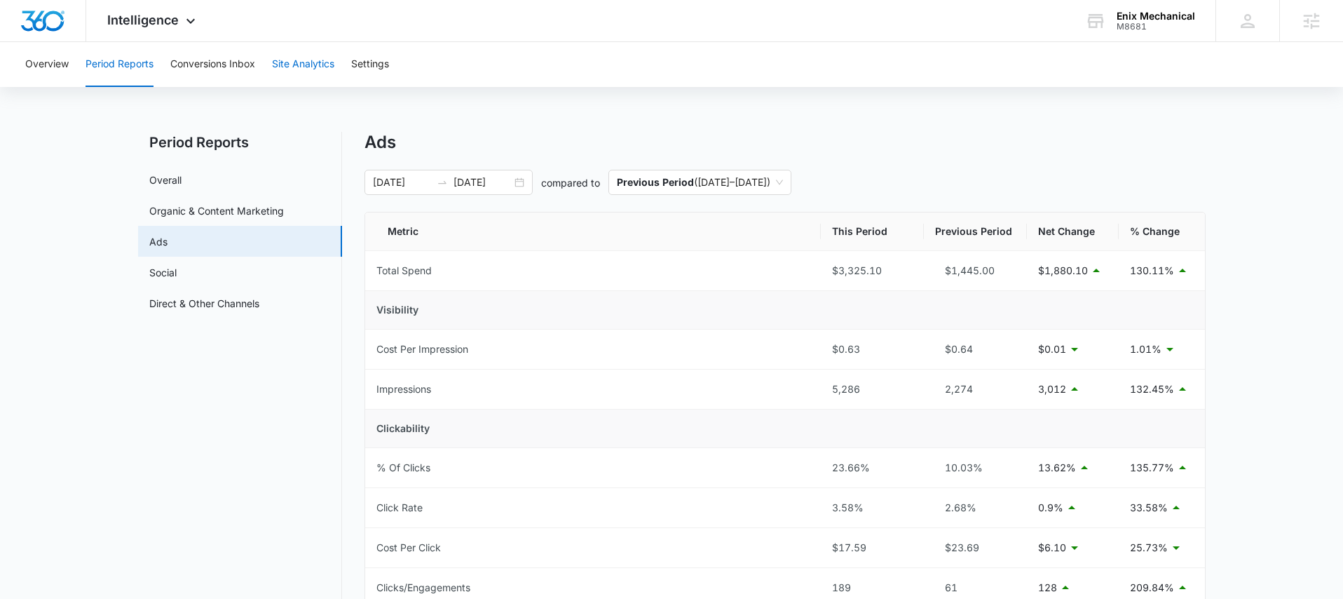
click at [278, 76] on button "Site Analytics" at bounding box center [303, 64] width 62 height 45
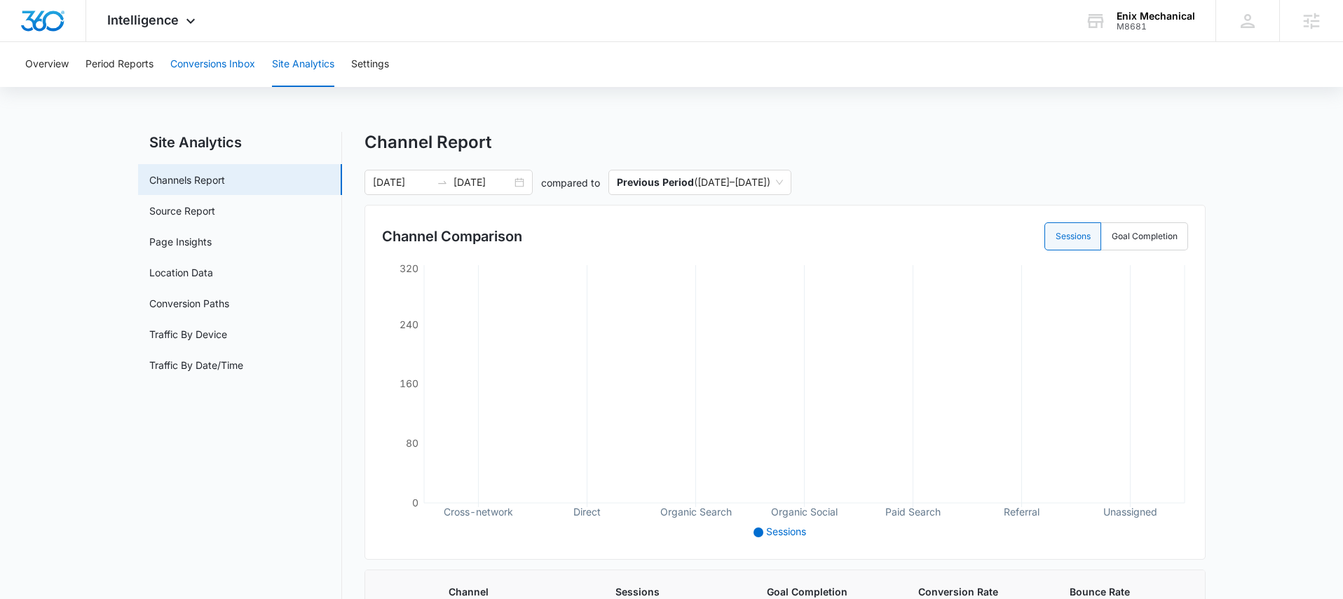
click at [232, 73] on button "Conversions Inbox" at bounding box center [212, 64] width 85 height 45
